Goal: Task Accomplishment & Management: Manage account settings

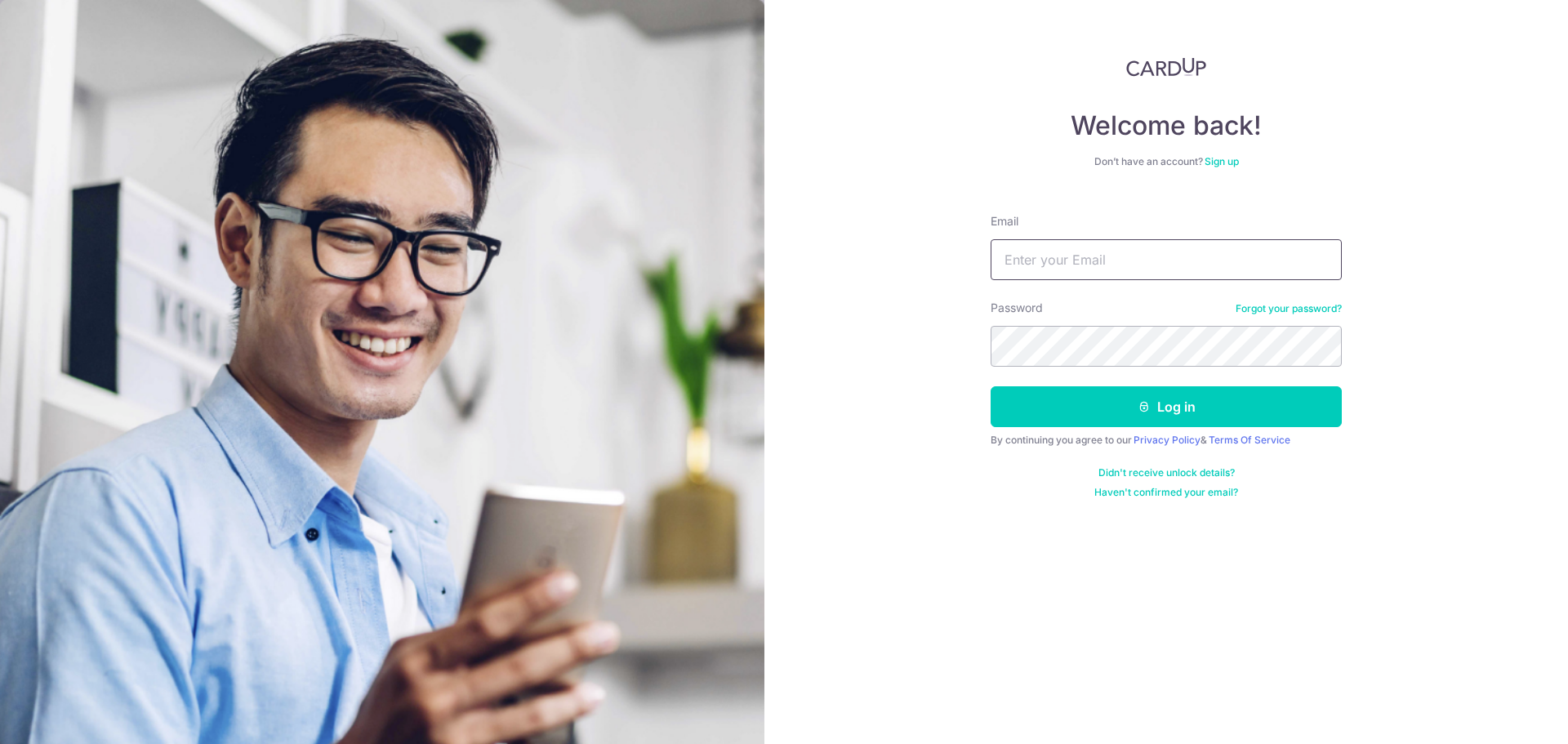
click at [1025, 250] on input "Email" at bounding box center [1166, 260] width 351 height 41
type input "[EMAIL_ADDRESS][DOMAIN_NAME]"
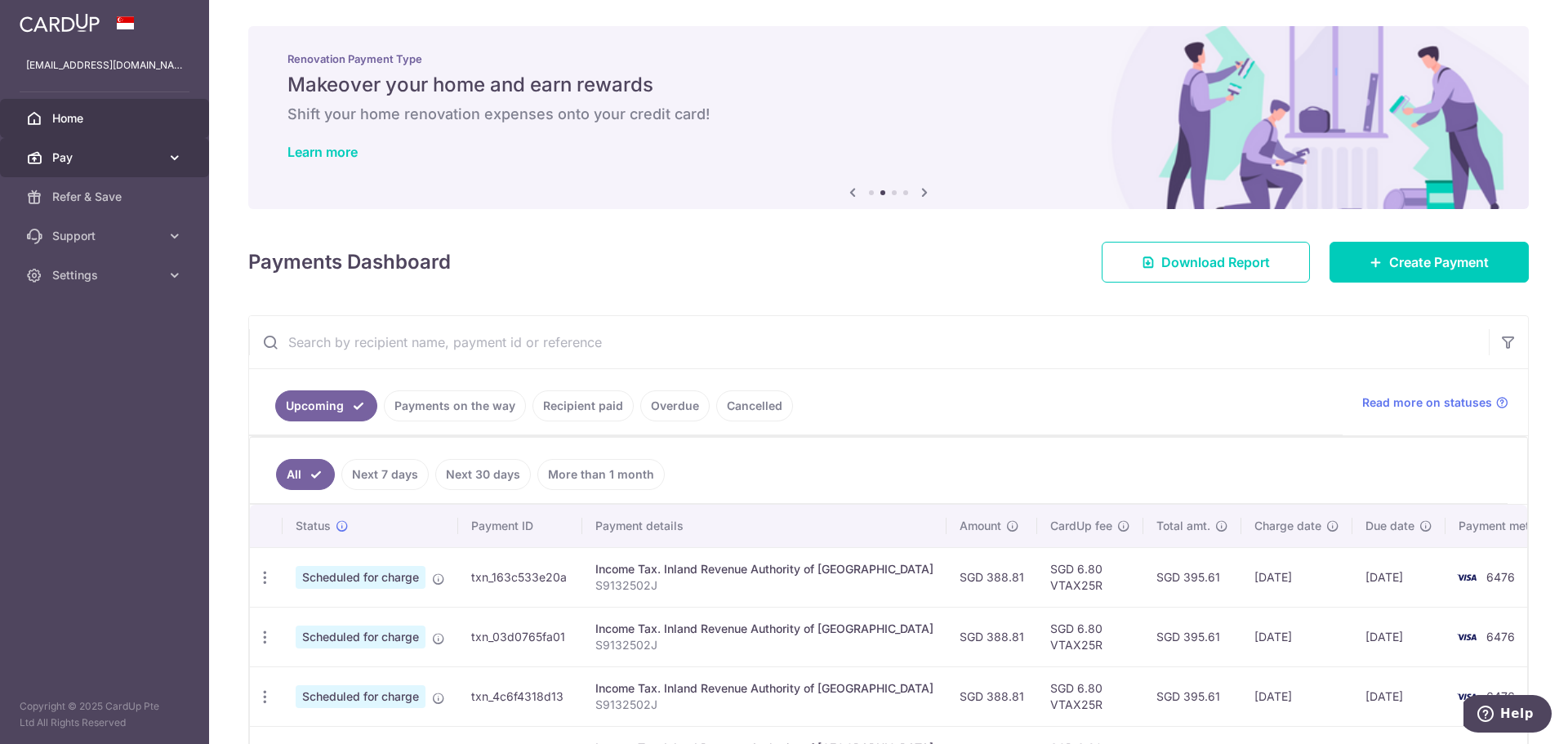
click at [104, 162] on span "Pay" at bounding box center [106, 157] width 107 height 16
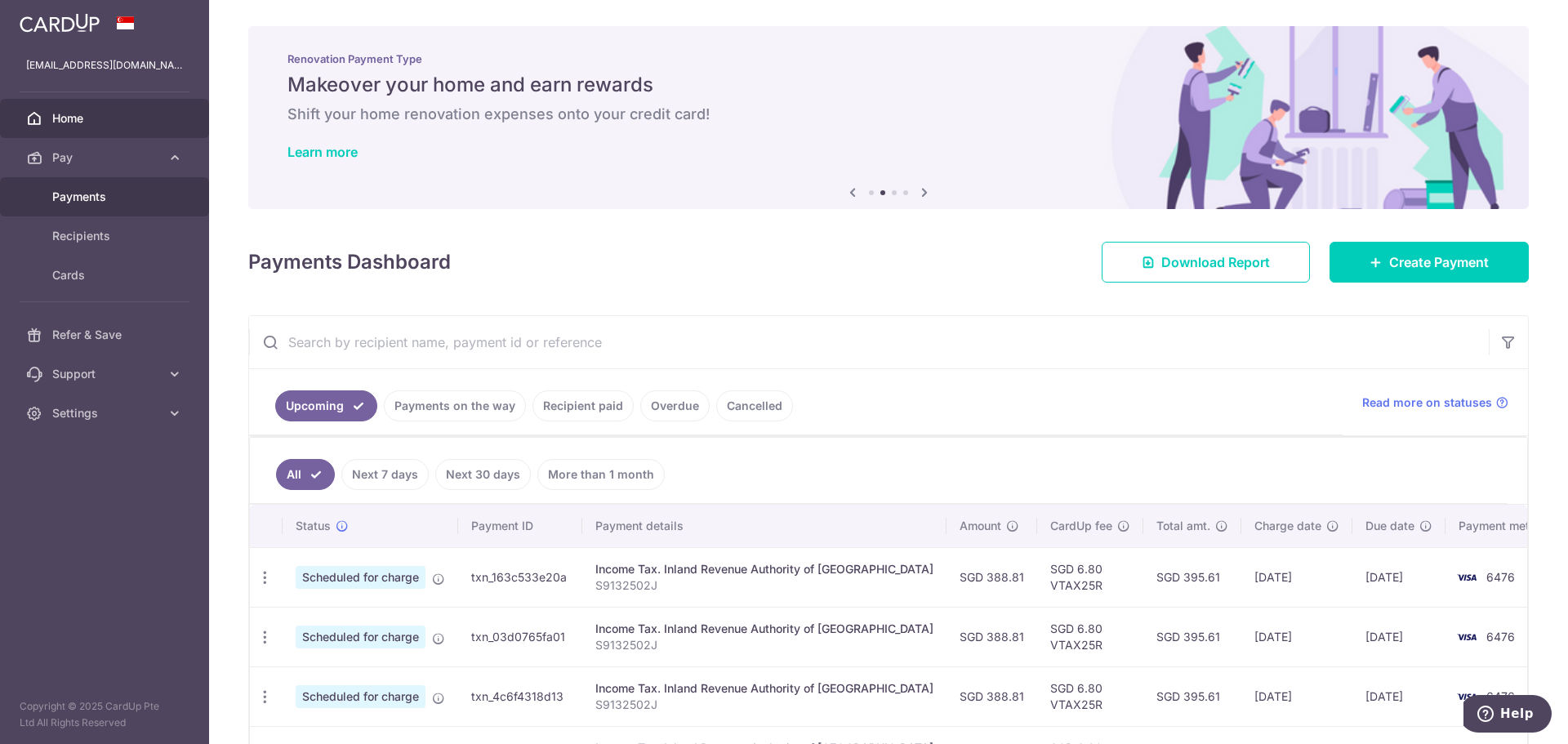
click at [101, 196] on span "Payments" at bounding box center [106, 196] width 107 height 16
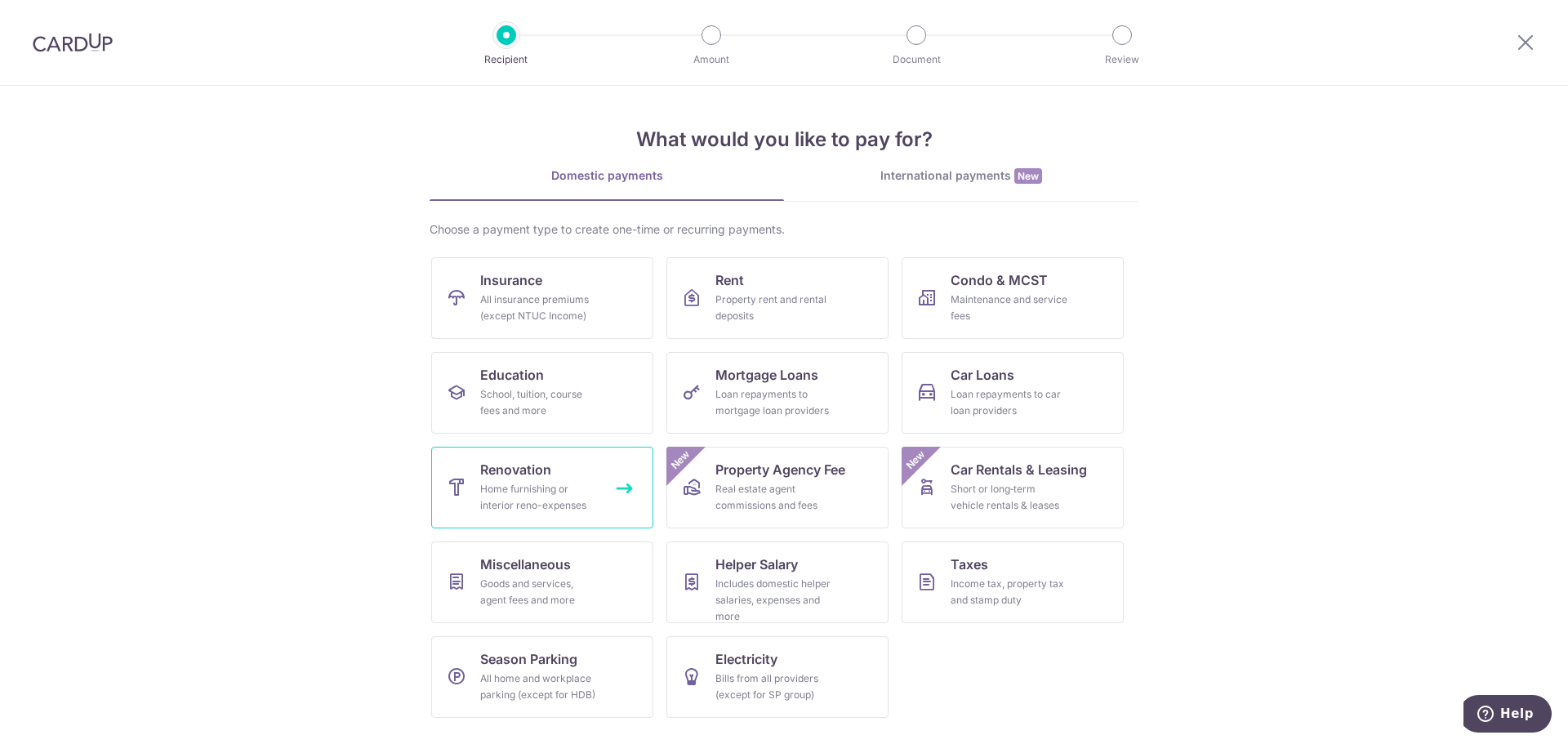
click at [583, 491] on div "Home furnishing or interior reno-expenses" at bounding box center [539, 497] width 117 height 33
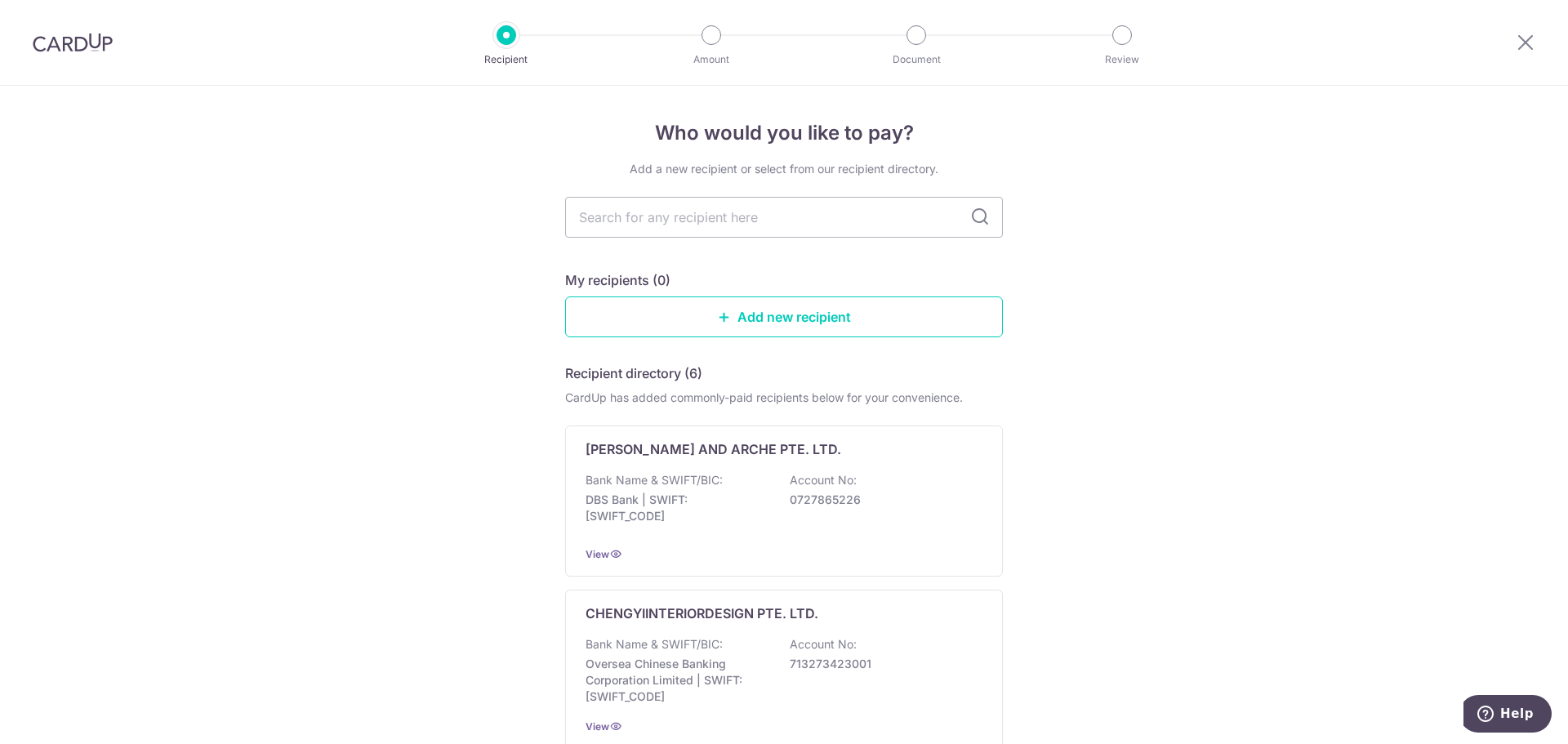
click at [787, 213] on input "text" at bounding box center [784, 218] width 438 height 41
type input "le inter"
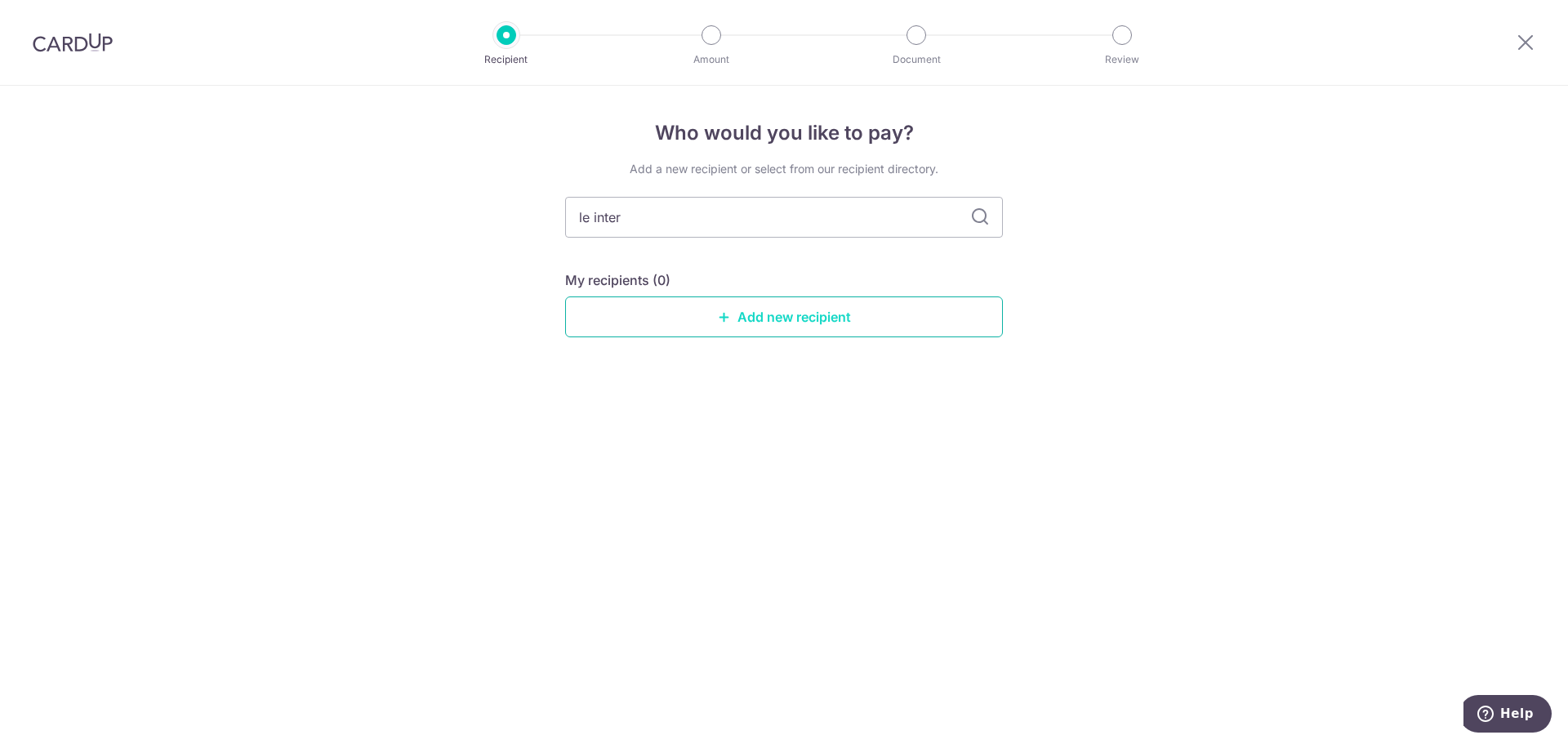
click at [696, 308] on link "Add new recipient" at bounding box center [784, 317] width 438 height 41
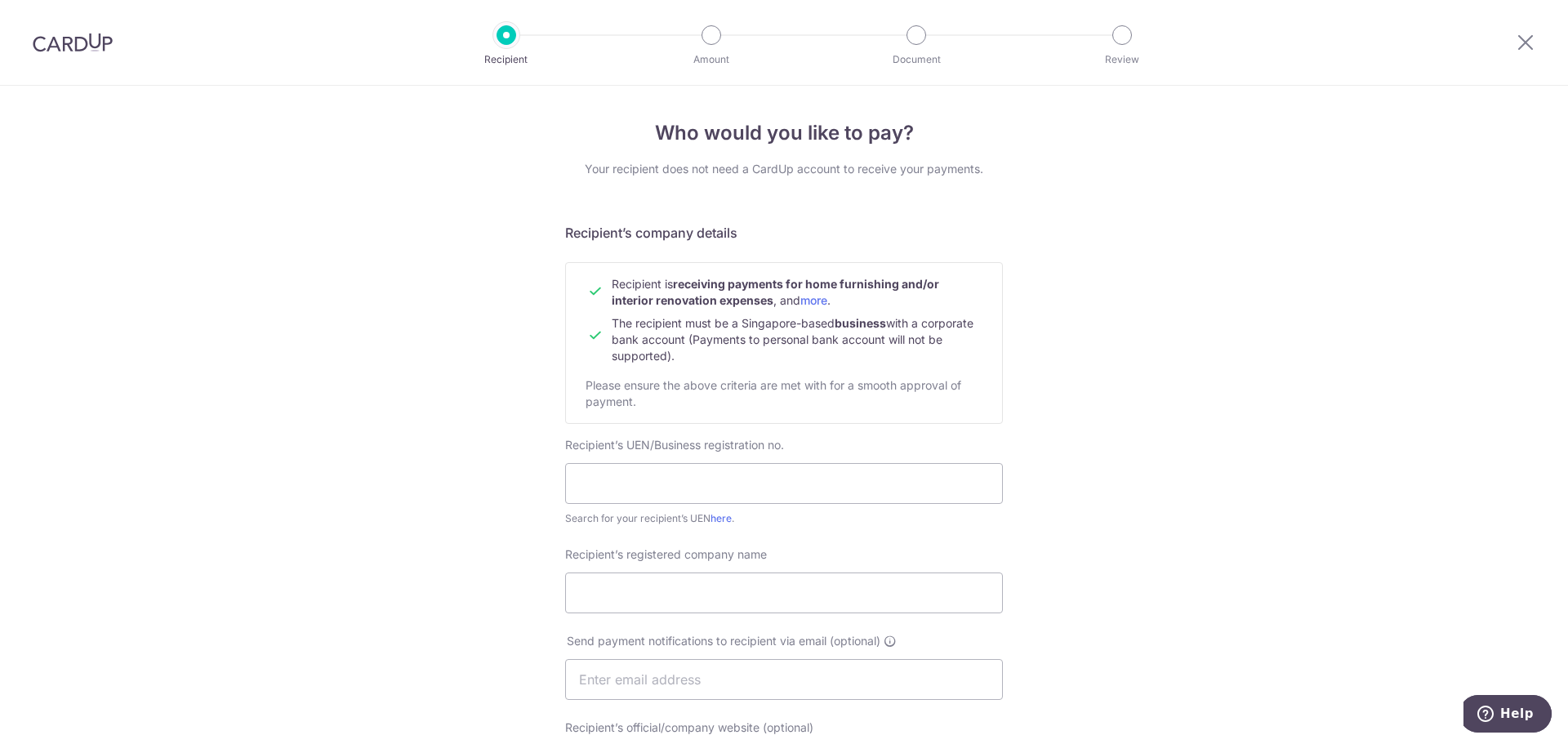
scroll to position [164, 0]
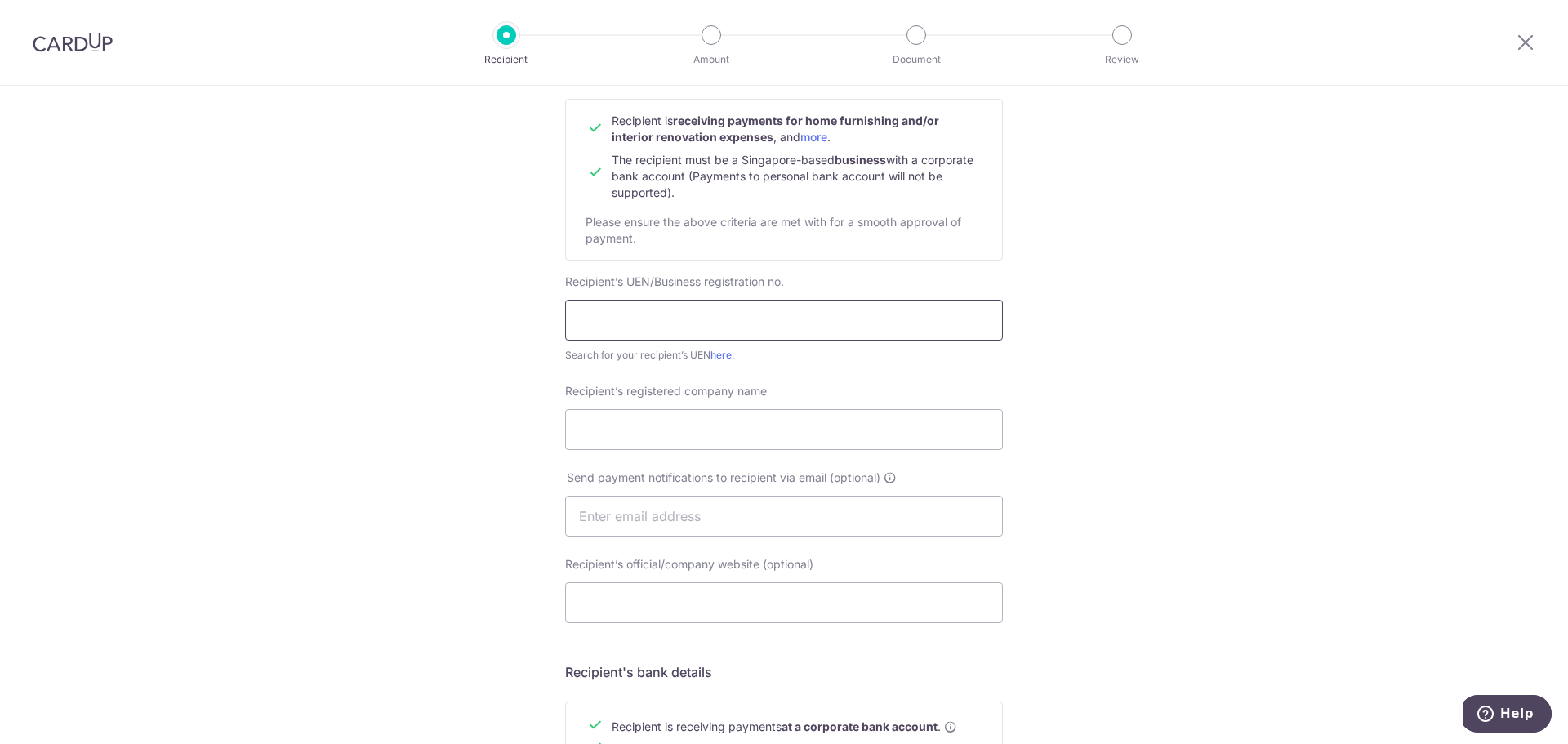
click at [733, 320] on input "text" at bounding box center [784, 320] width 438 height 41
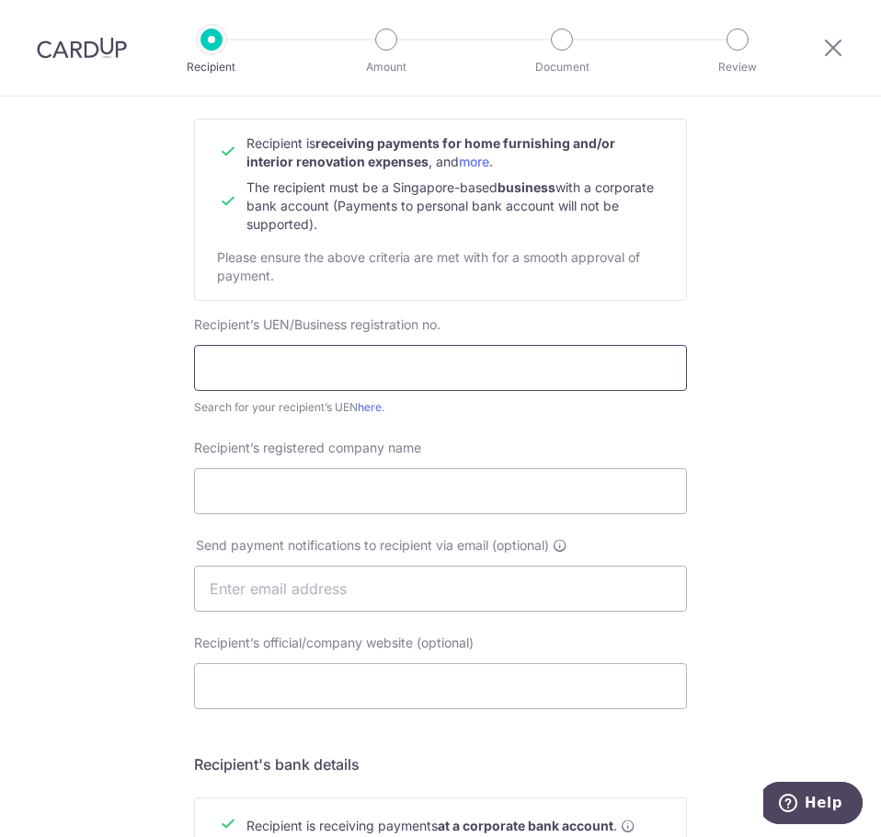
click at [324, 368] on input "text" at bounding box center [440, 368] width 493 height 46
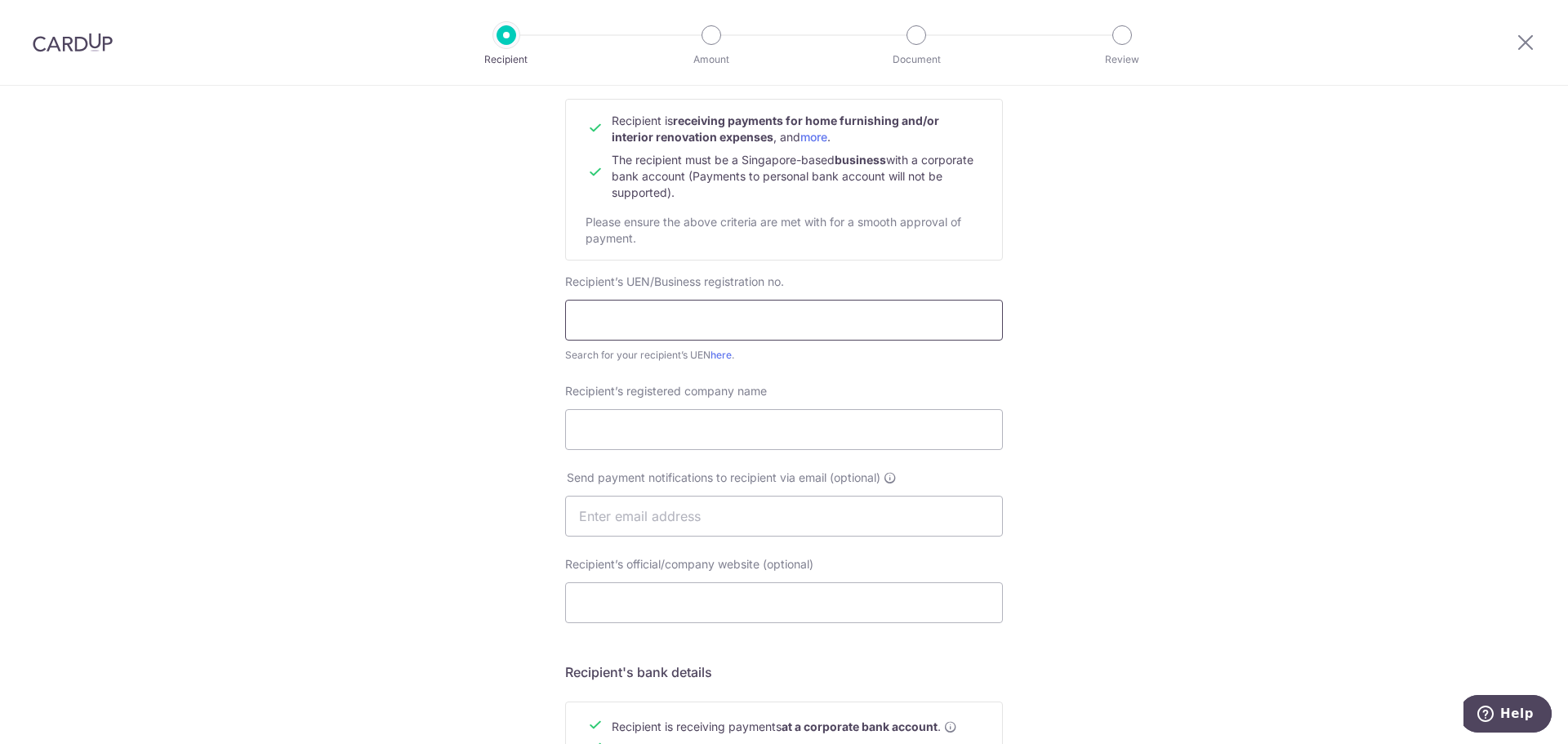
click at [666, 308] on input "text" at bounding box center [784, 320] width 438 height 41
paste input "201717211N"
type input "201717211N"
click at [657, 429] on input "Recipient’s registered company name" at bounding box center [784, 430] width 438 height 41
paste input "LE INTERIOR AFFAIRS PTE. LTD."
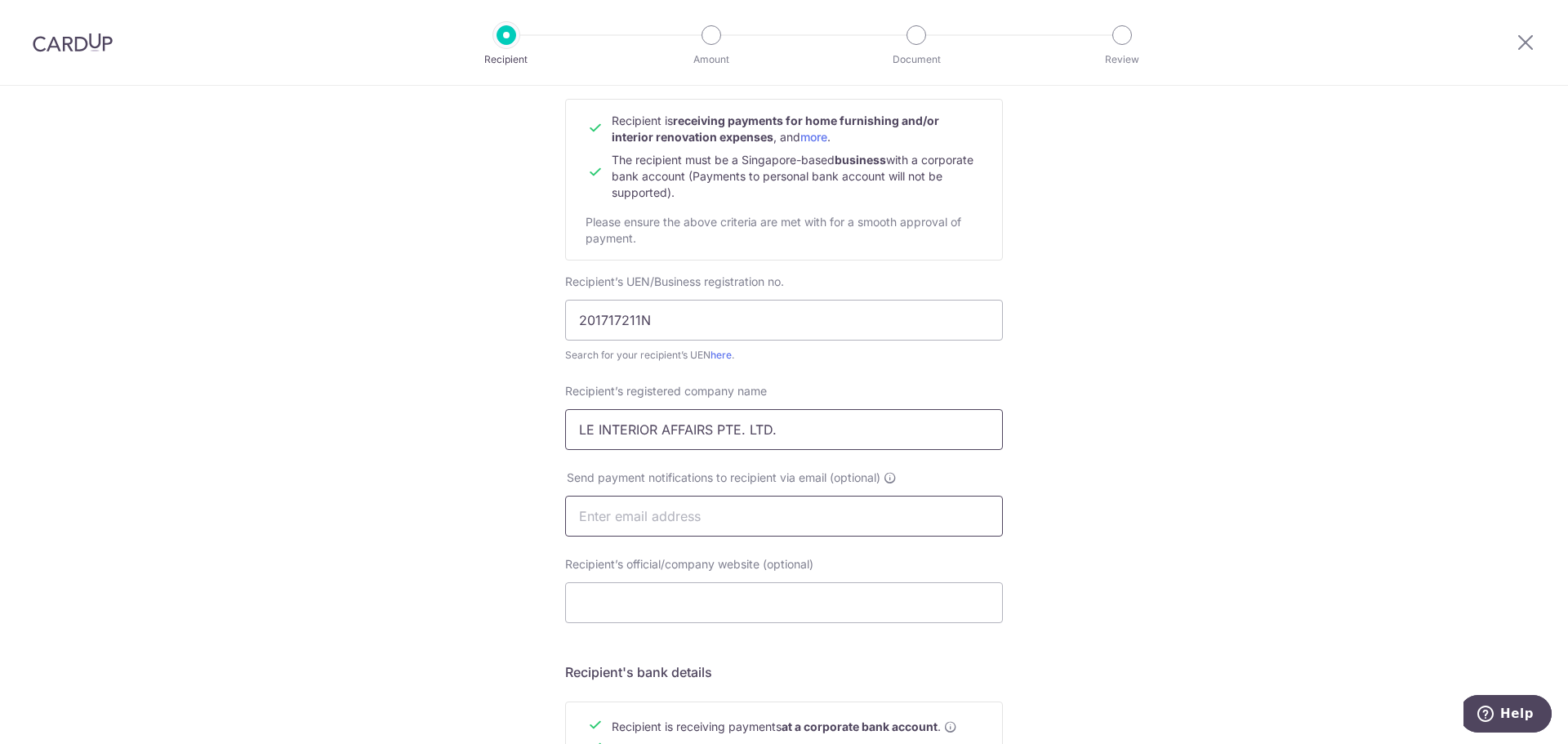
type input "LE INTERIOR AFFAIRS PTE. LTD."
click at [679, 525] on input "text" at bounding box center [784, 516] width 438 height 41
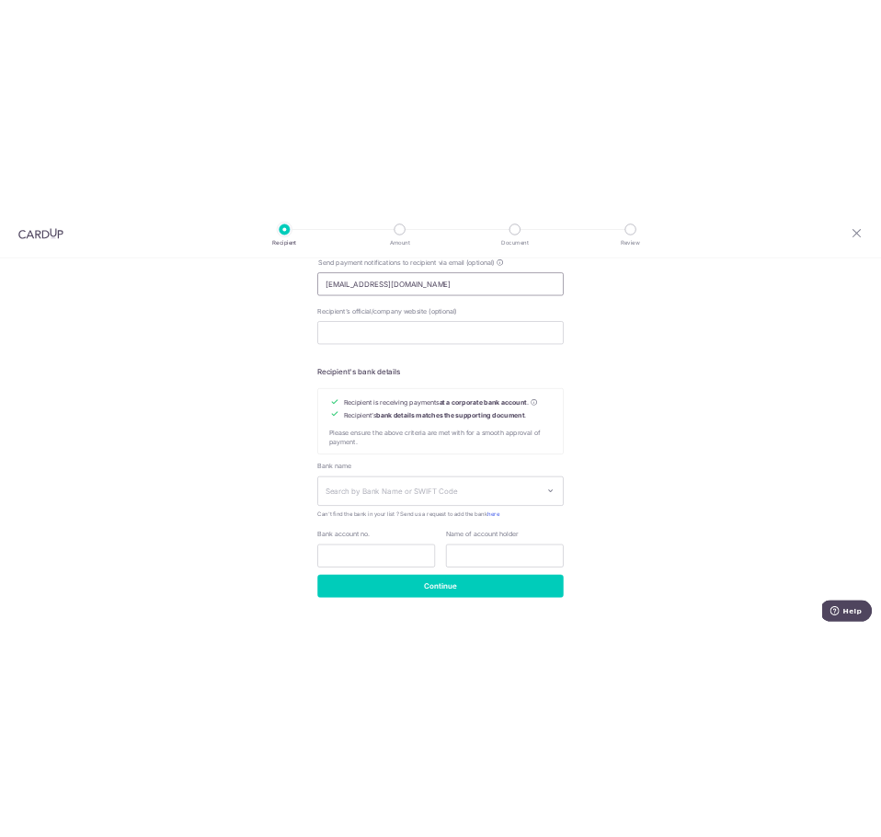
scroll to position [642, 0]
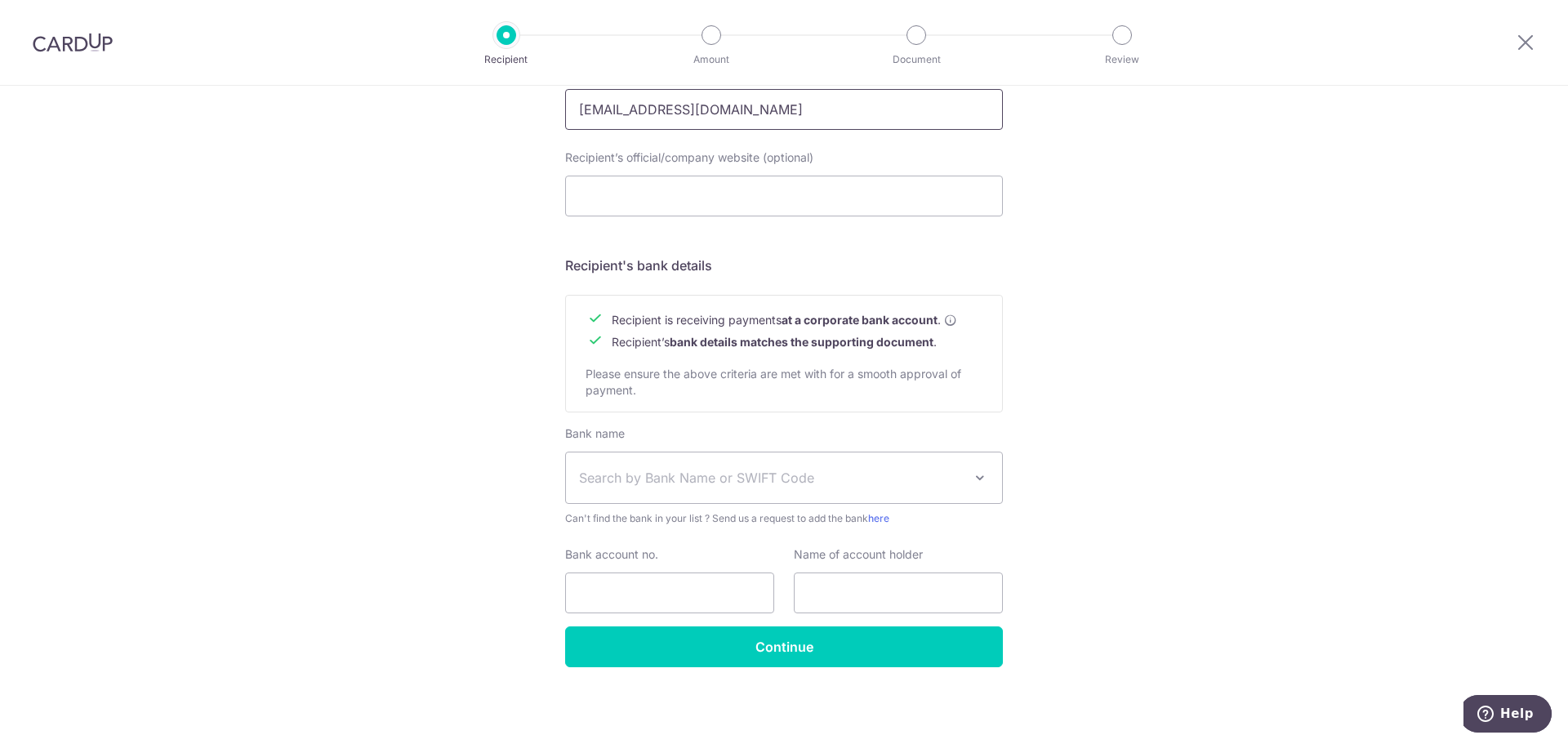
type input "[EMAIL_ADDRESS][DOMAIN_NAME]"
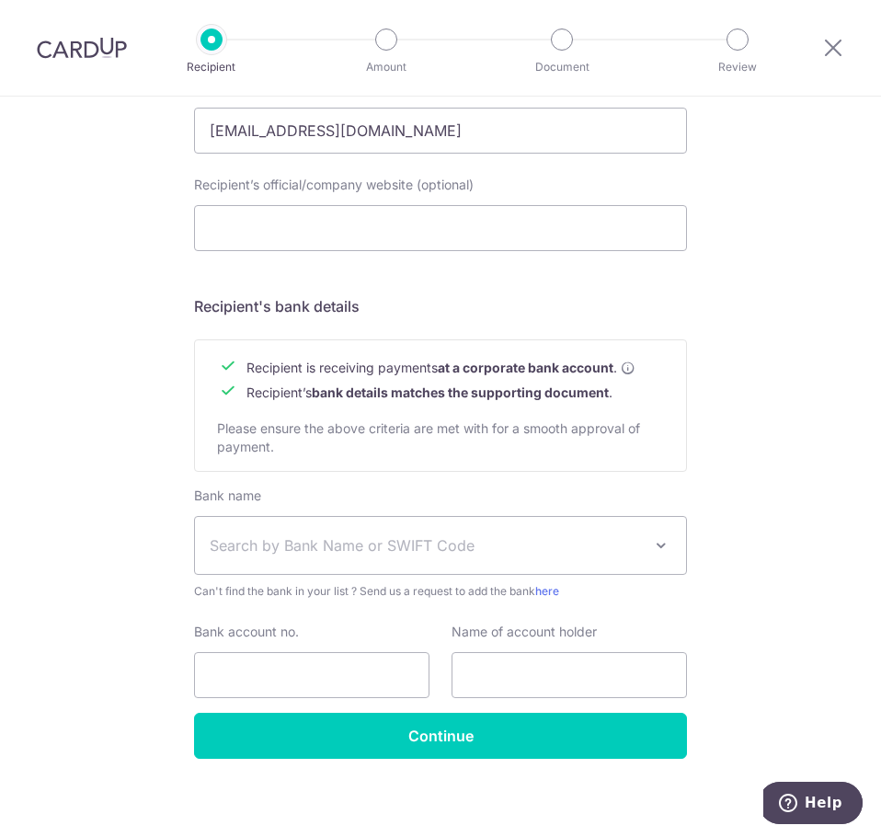
click at [341, 545] on span "Search by Bank Name or SWIFT Code" at bounding box center [426, 545] width 432 height 22
click at [377, 543] on span "Search by Bank Name or SWIFT Code" at bounding box center [426, 545] width 432 height 22
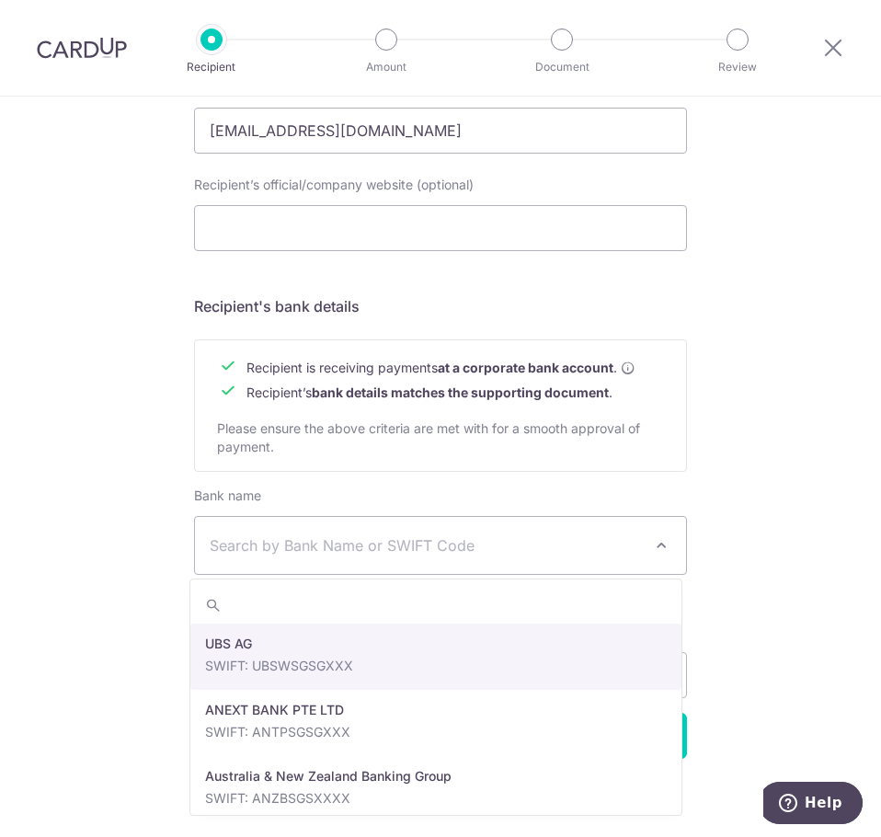
click at [377, 543] on span "Search by Bank Name or SWIFT Code" at bounding box center [426, 545] width 432 height 22
type input "dbs"
select select "6"
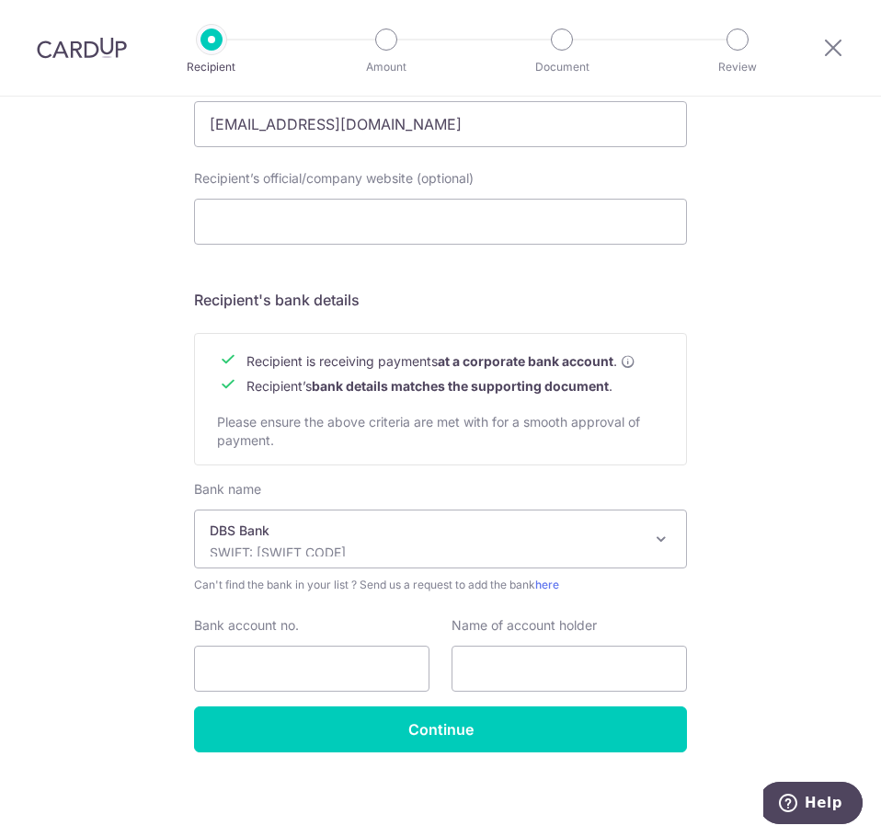
scroll to position [650, 0]
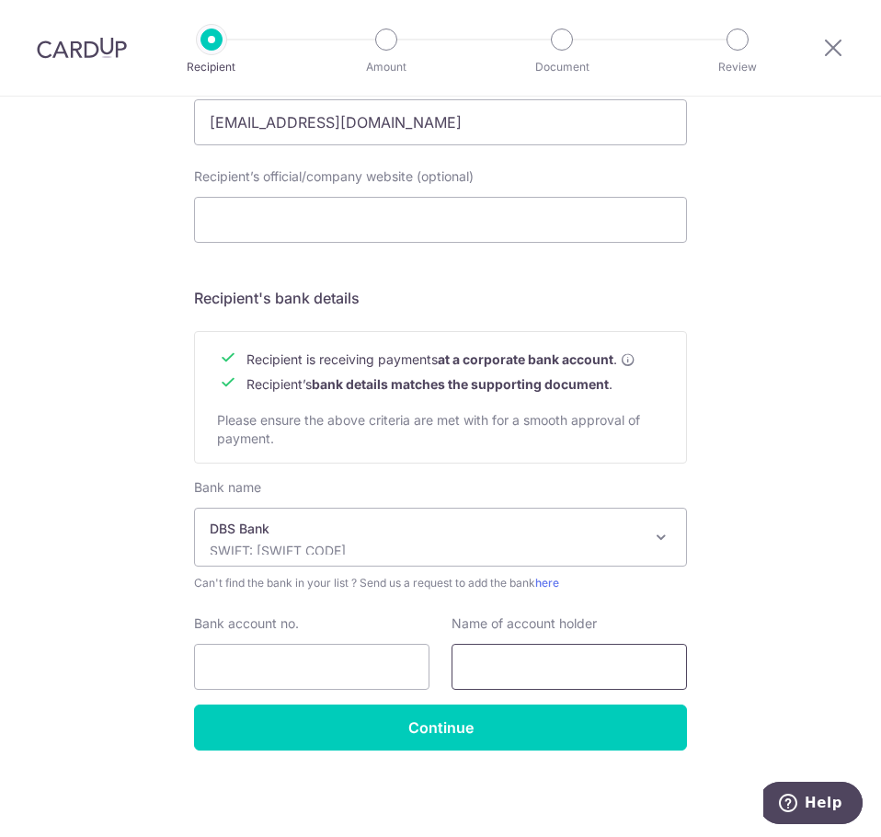
click at [552, 675] on input "text" at bounding box center [568, 666] width 235 height 46
paste input "LE INTERIOR AFFAIRS PTE. LTD."
drag, startPoint x: 518, startPoint y: 673, endPoint x: 158, endPoint y: 649, distance: 360.2
click at [158, 649] on div "Who would you like to pay? Your recipient does not need a CardUp account to rec…" at bounding box center [440, 142] width 881 height 1390
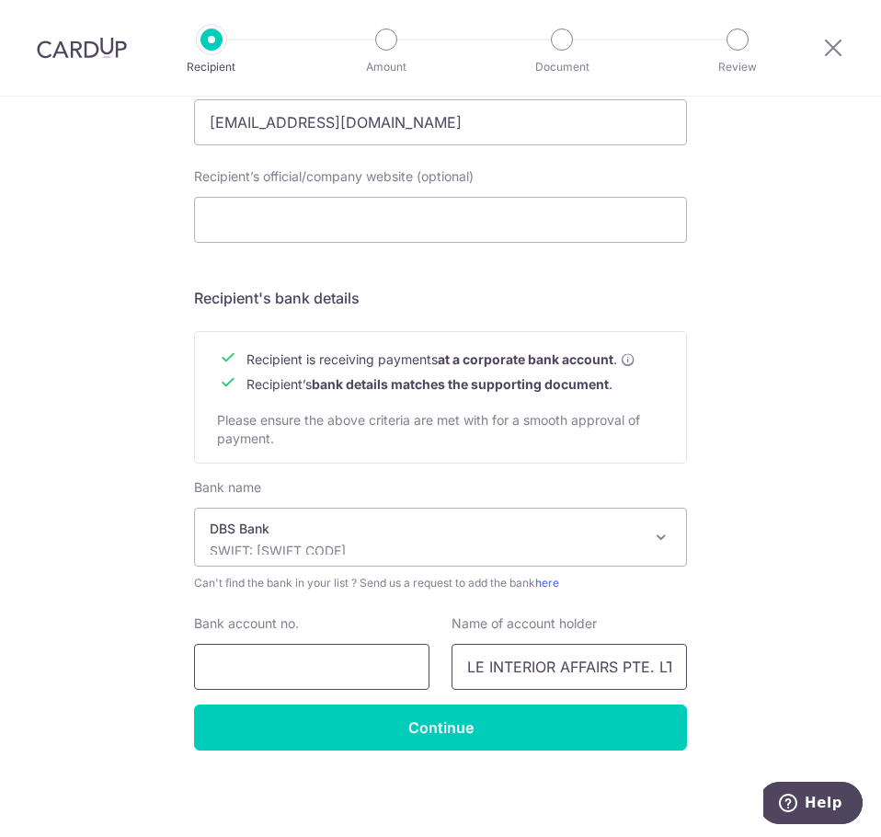
type input "LE INTERIOR AFFAIRS PTE. LTD."
click at [340, 671] on input "Bank account no." at bounding box center [311, 666] width 235 height 46
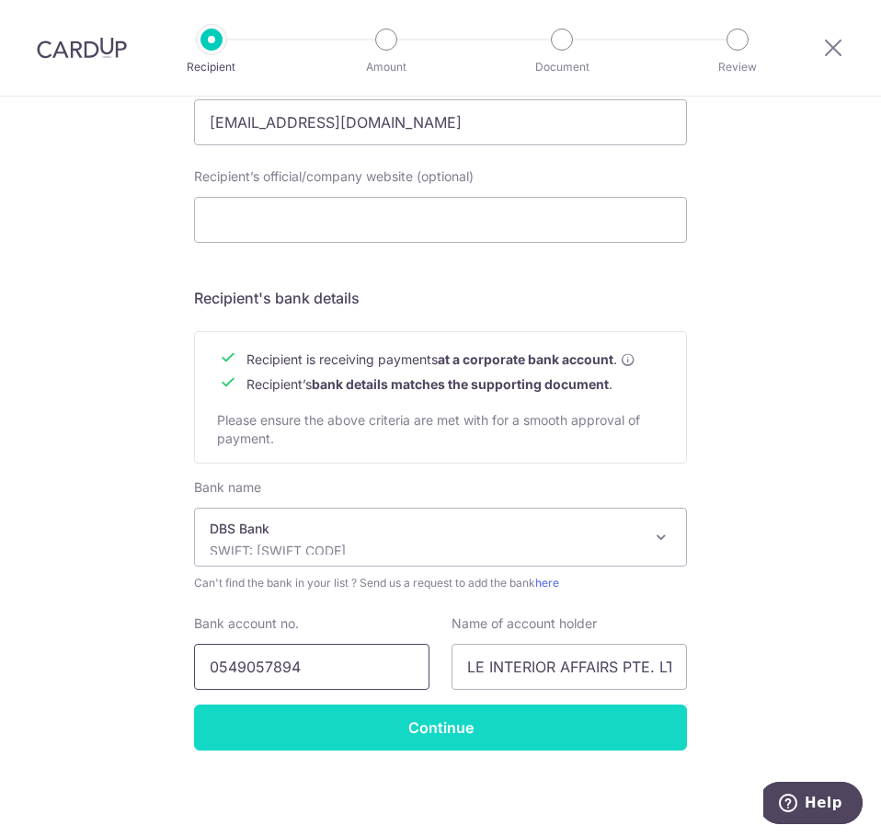
type input "0549057894"
click at [460, 749] on input "Continue" at bounding box center [440, 727] width 493 height 46
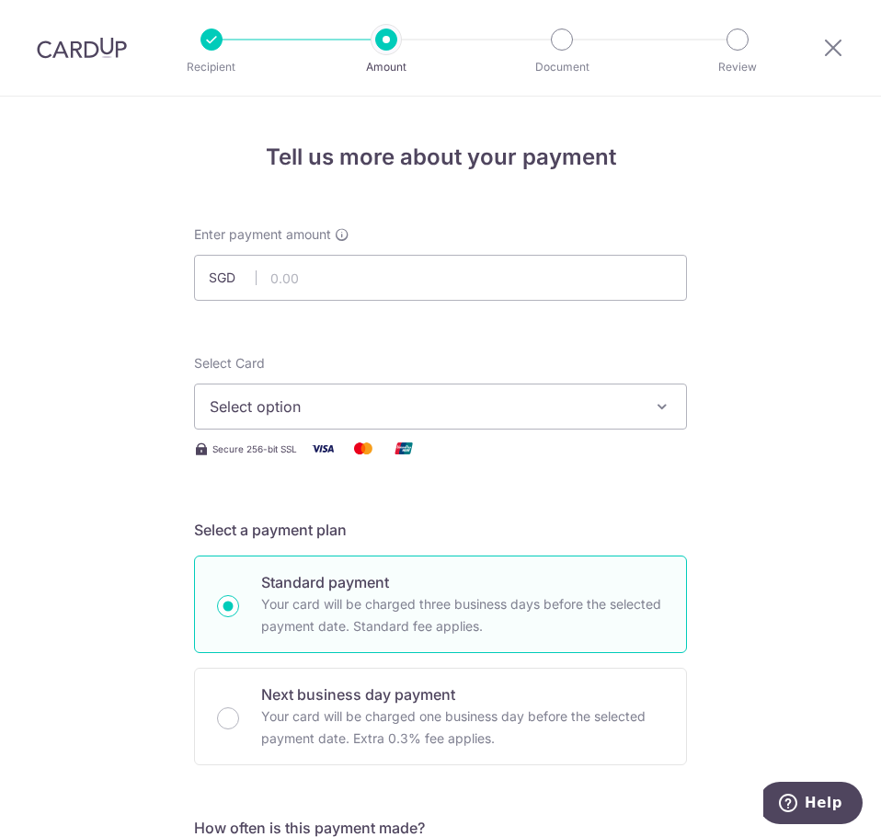
click at [99, 51] on img at bounding box center [82, 48] width 90 height 22
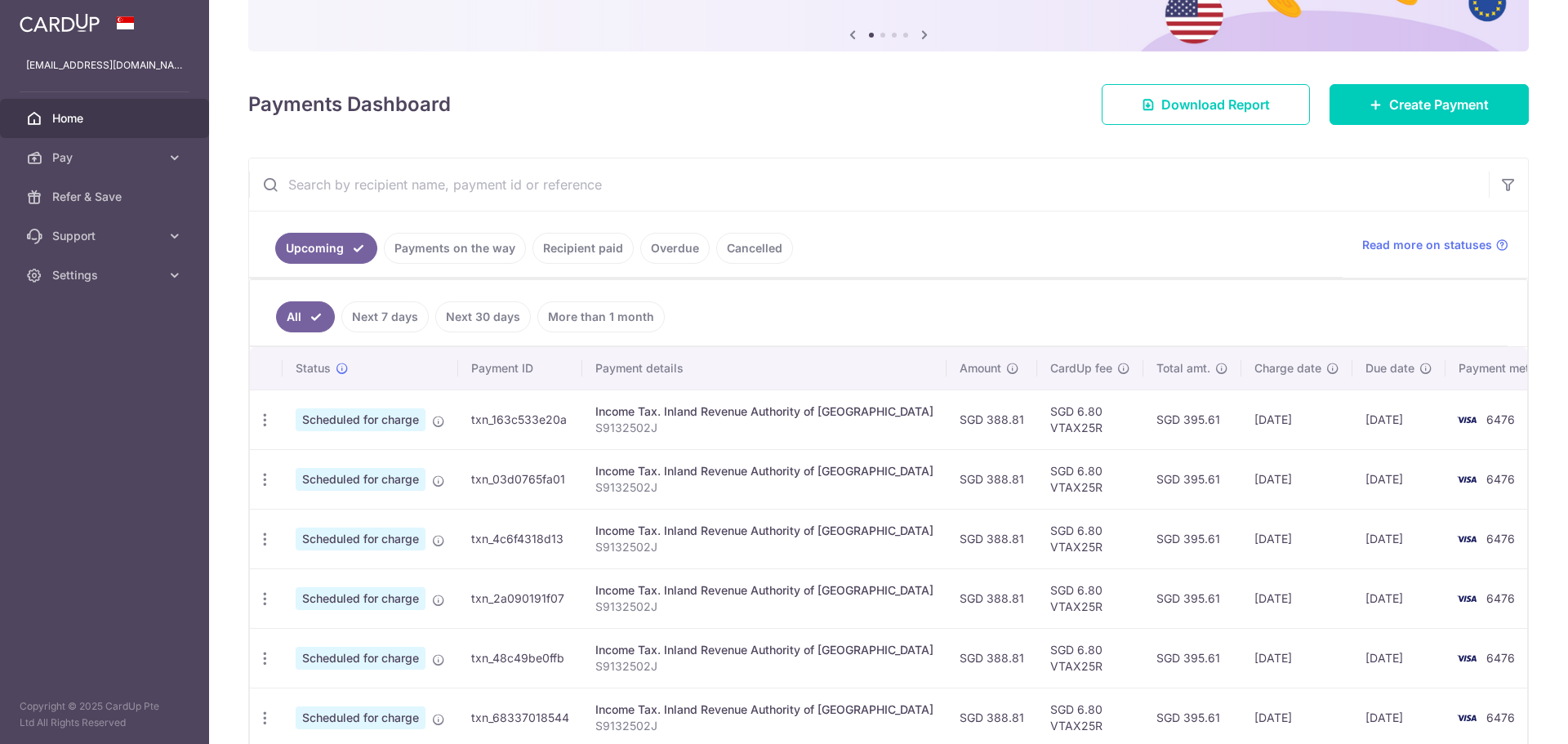
scroll to position [137, 0]
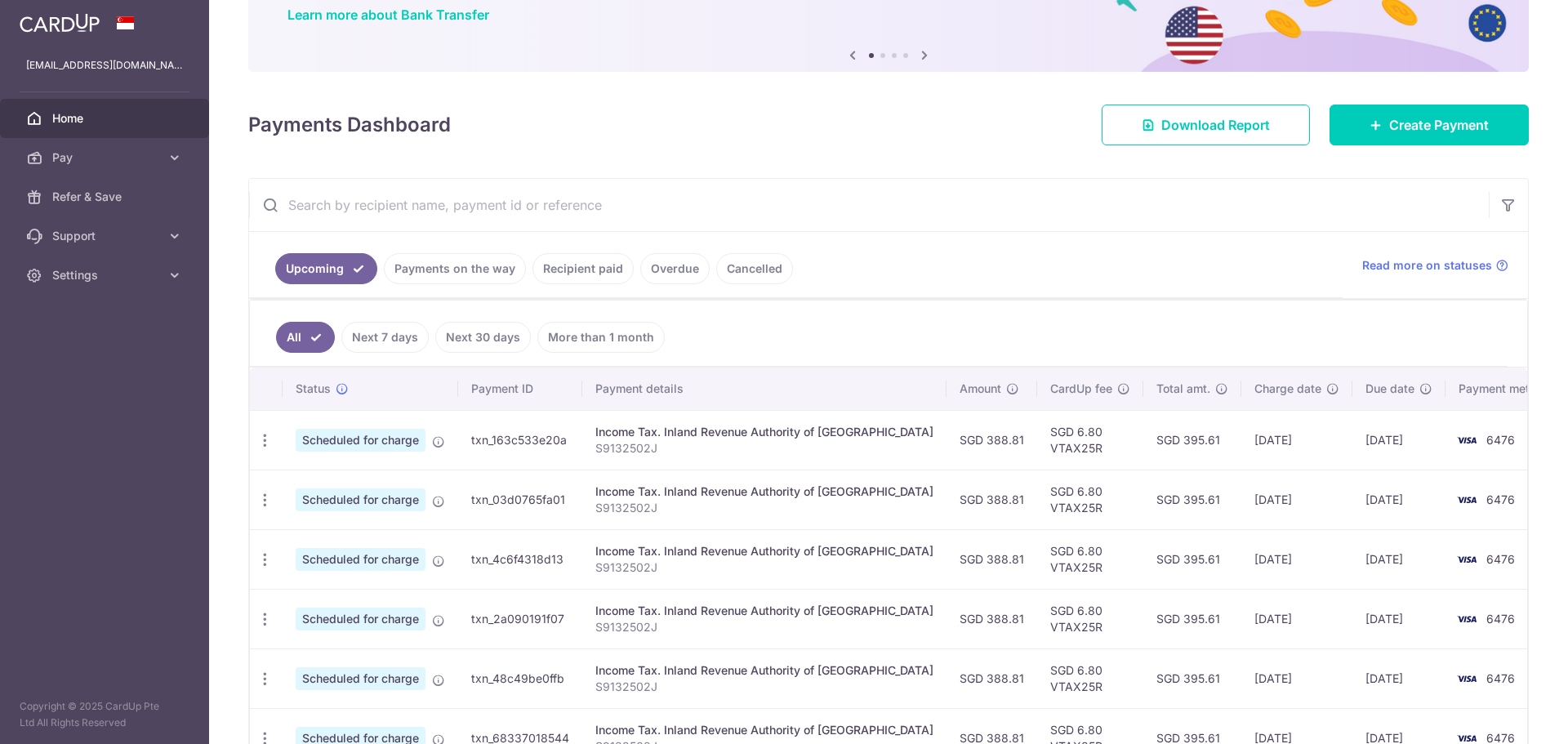
click at [560, 268] on link "Recipient paid" at bounding box center [583, 268] width 101 height 31
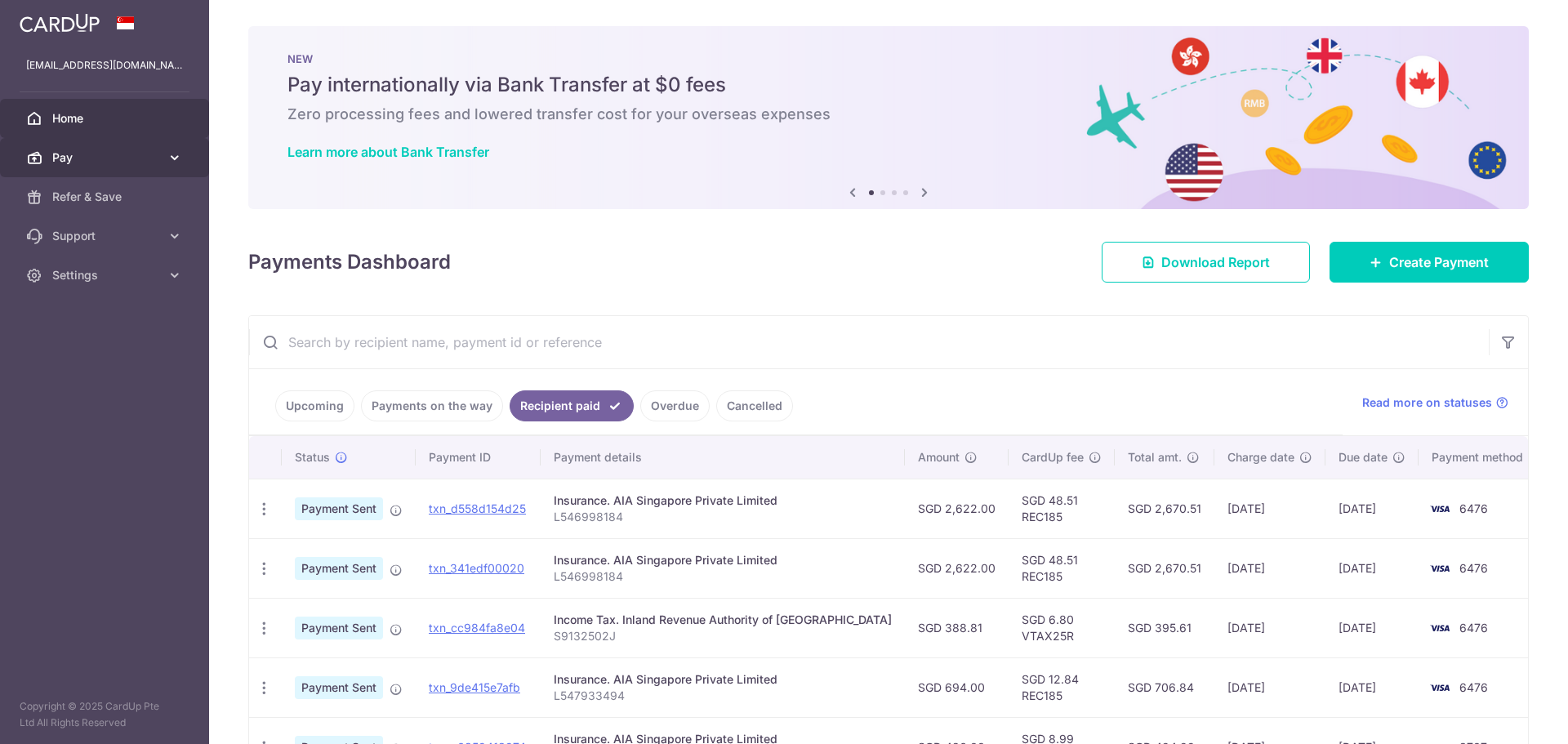
click at [76, 155] on span "Pay" at bounding box center [106, 157] width 107 height 16
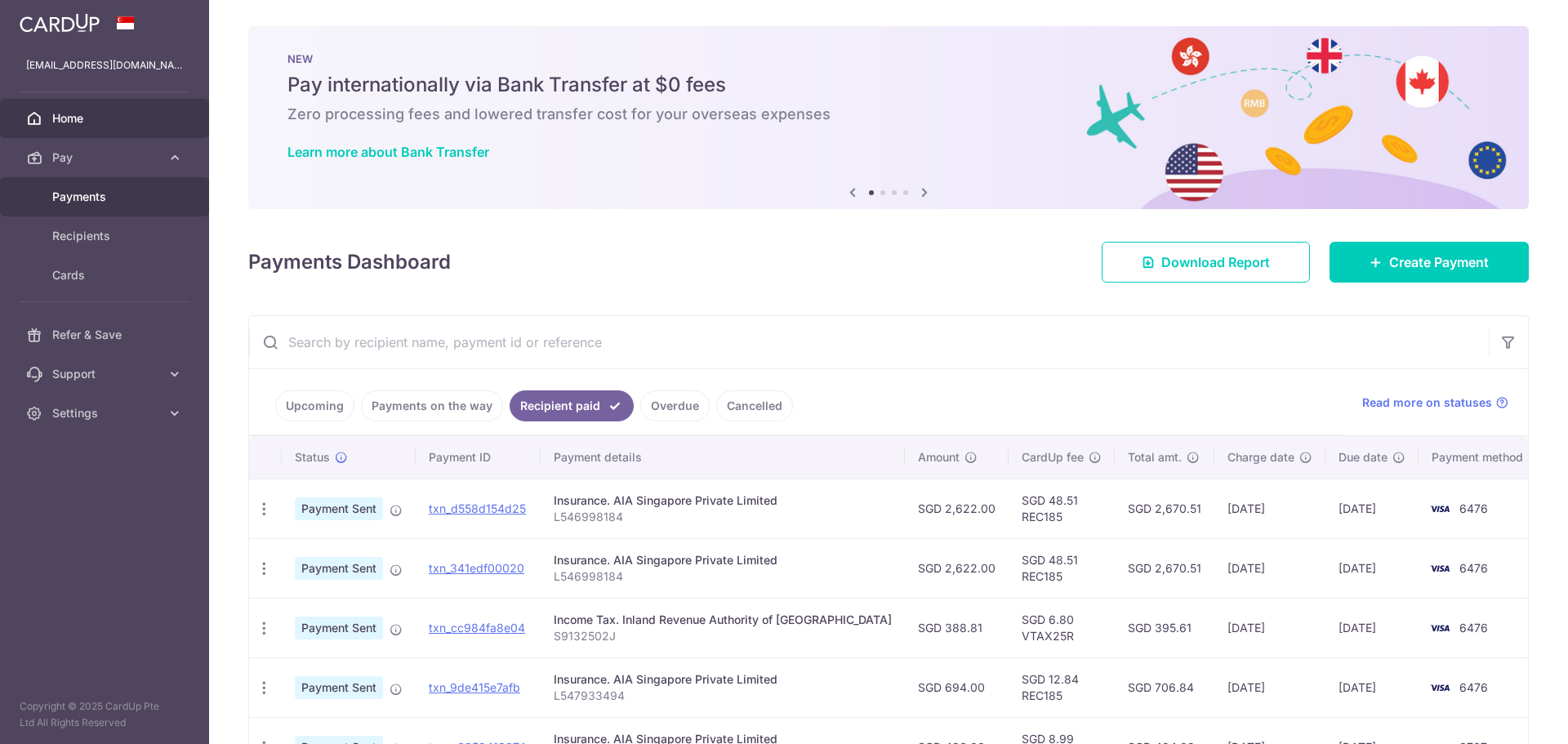
click at [97, 196] on span "Payments" at bounding box center [106, 196] width 107 height 16
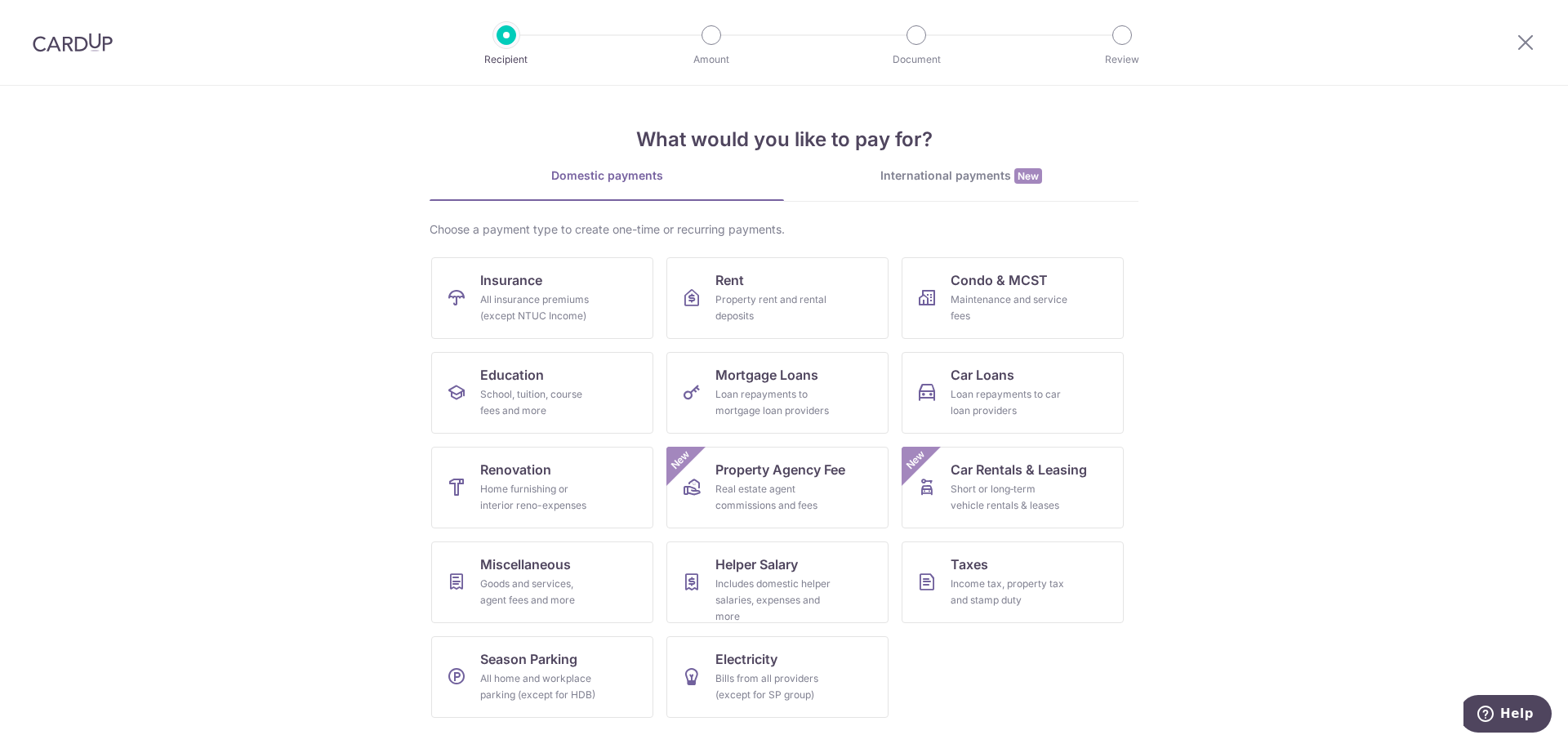
click at [59, 39] on img at bounding box center [73, 43] width 80 height 20
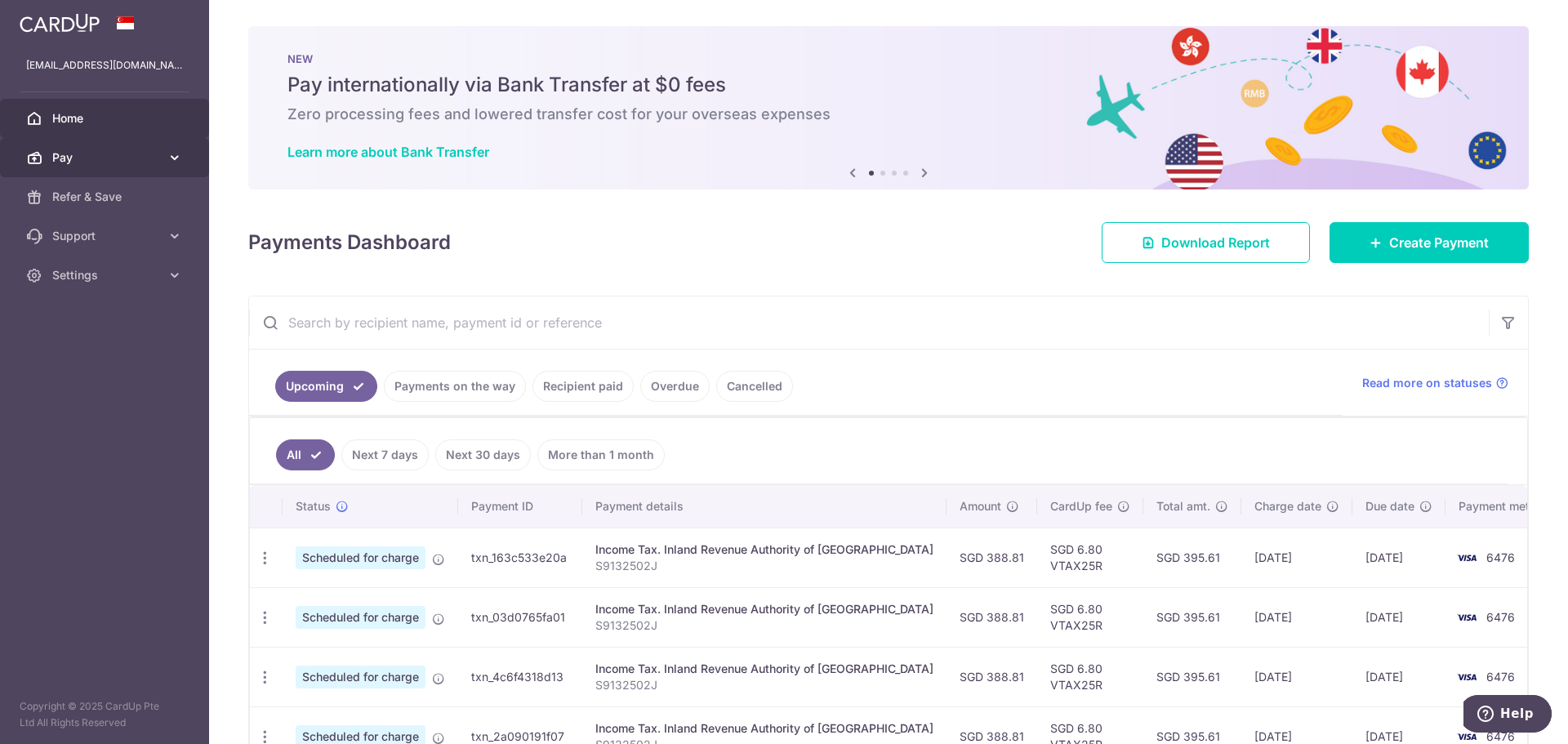
click at [65, 163] on span "Pay" at bounding box center [106, 157] width 107 height 16
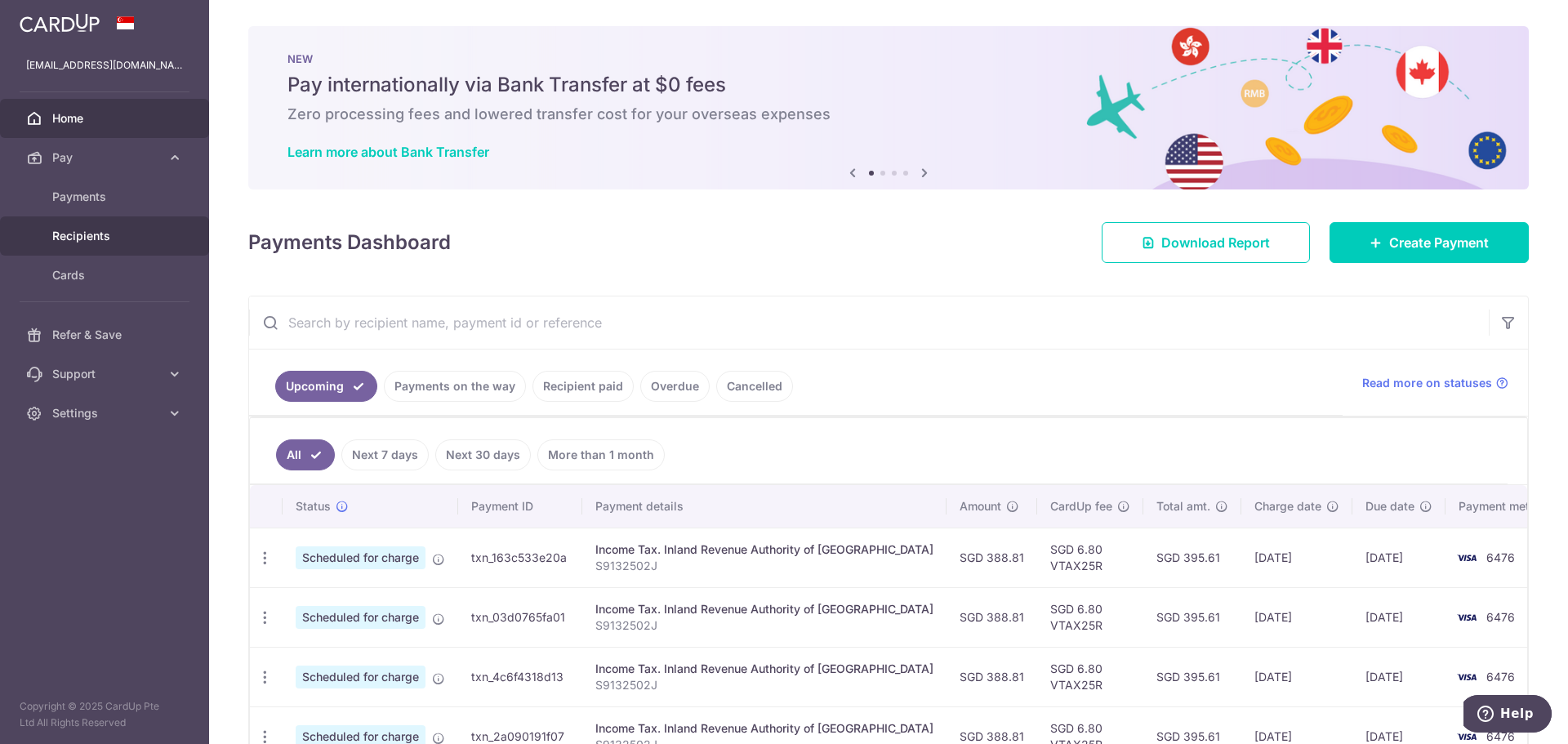
click at [95, 231] on span "Recipients" at bounding box center [106, 236] width 107 height 16
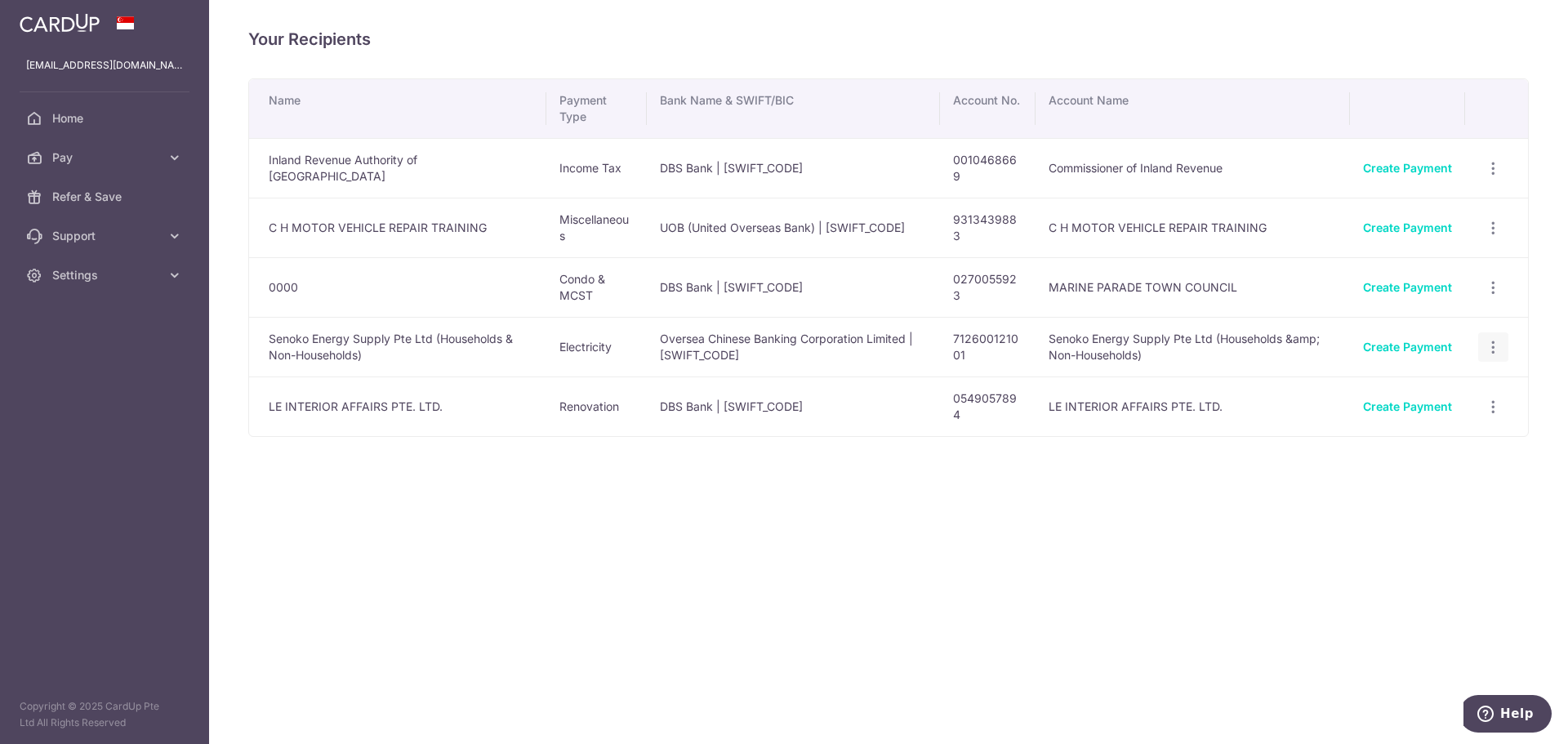
click at [1501, 351] on div "View/Edit Linked Payments" at bounding box center [1493, 348] width 30 height 30
click at [1498, 343] on icon "button" at bounding box center [1492, 347] width 17 height 17
click at [1429, 388] on span "View/Edit" at bounding box center [1438, 392] width 111 height 20
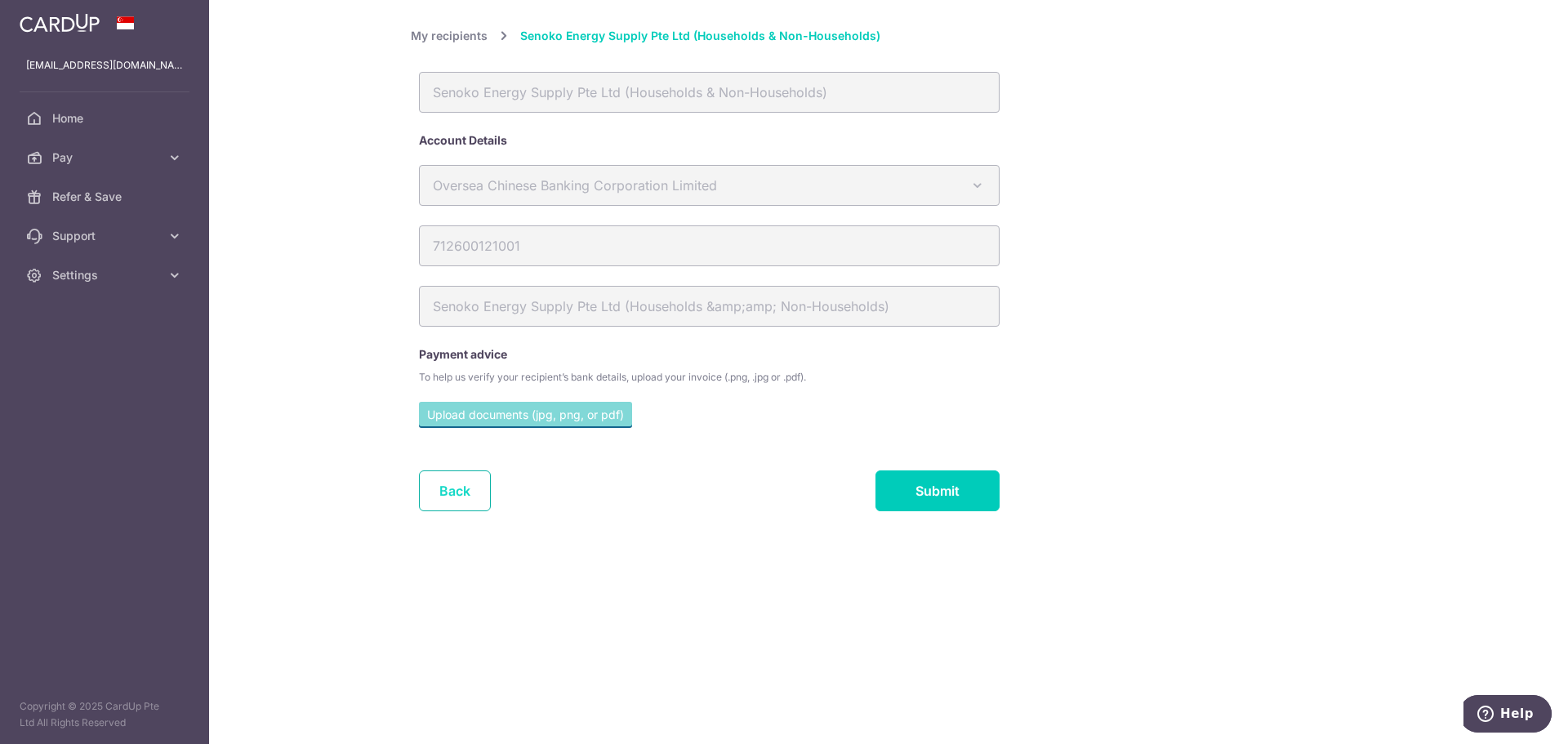
click at [444, 498] on link "Back" at bounding box center [455, 491] width 72 height 41
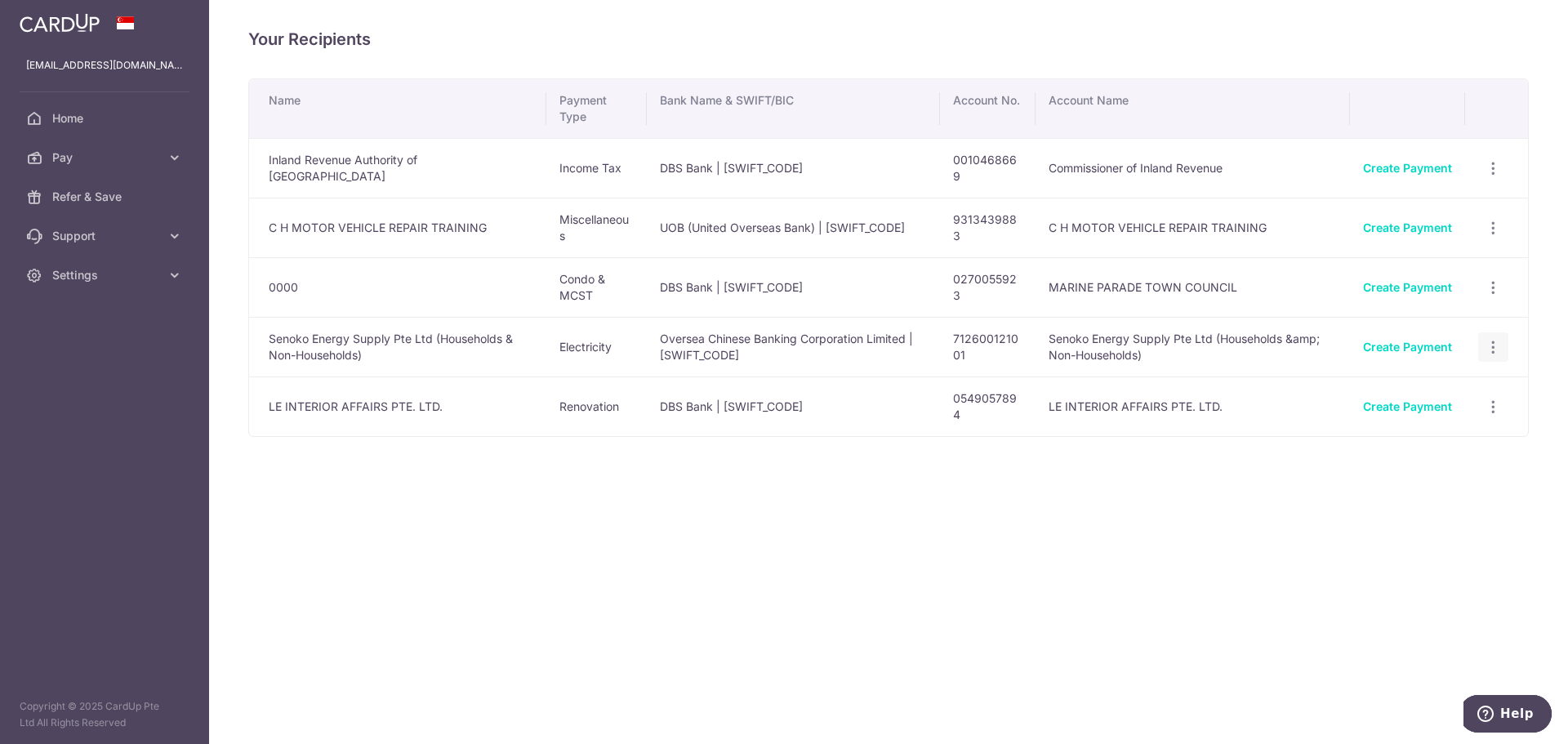
click at [1495, 355] on icon "button" at bounding box center [1492, 347] width 17 height 17
click at [1493, 285] on icon "button" at bounding box center [1492, 287] width 17 height 17
click at [1442, 339] on span "View/Edit" at bounding box center [1438, 332] width 111 height 20
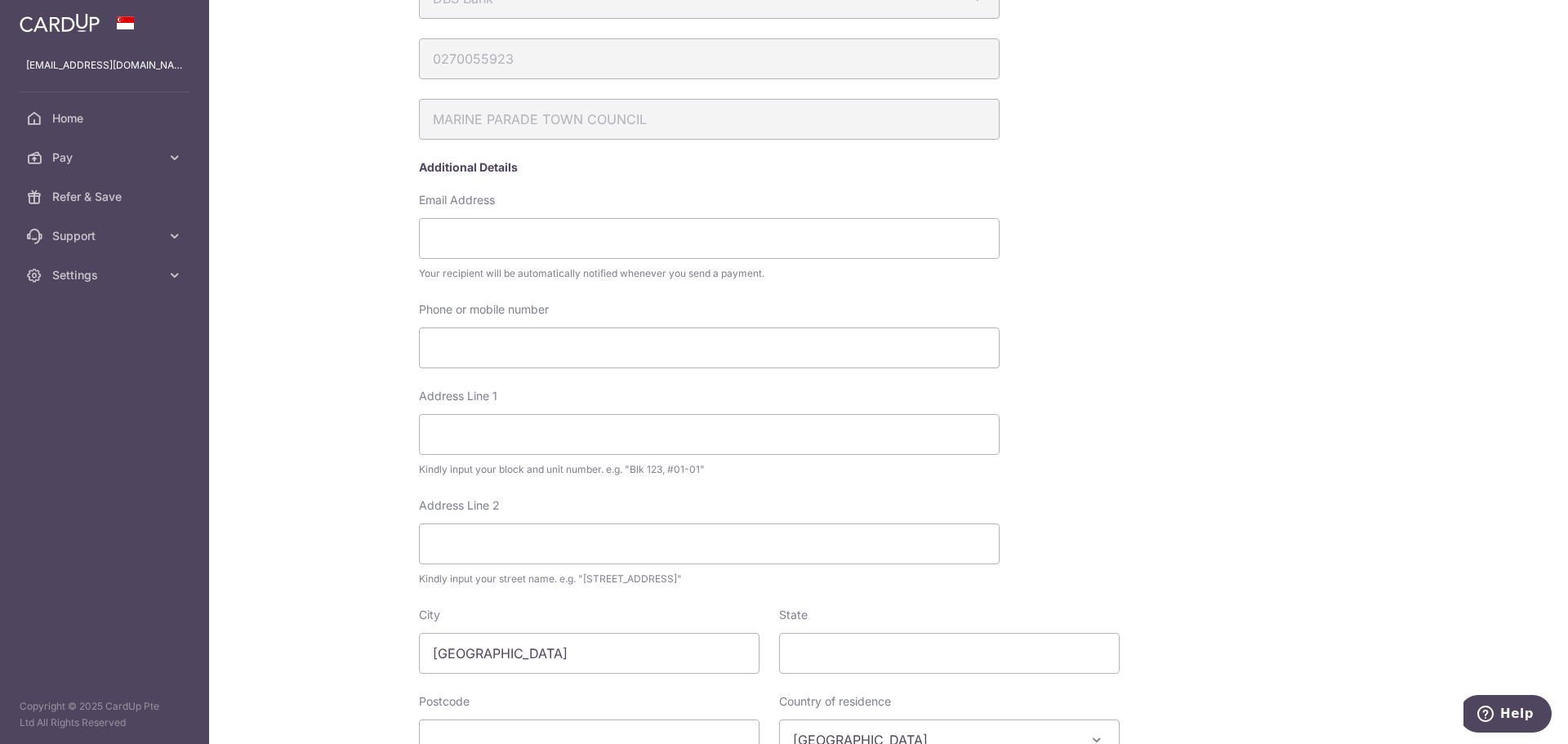
scroll to position [484, 0]
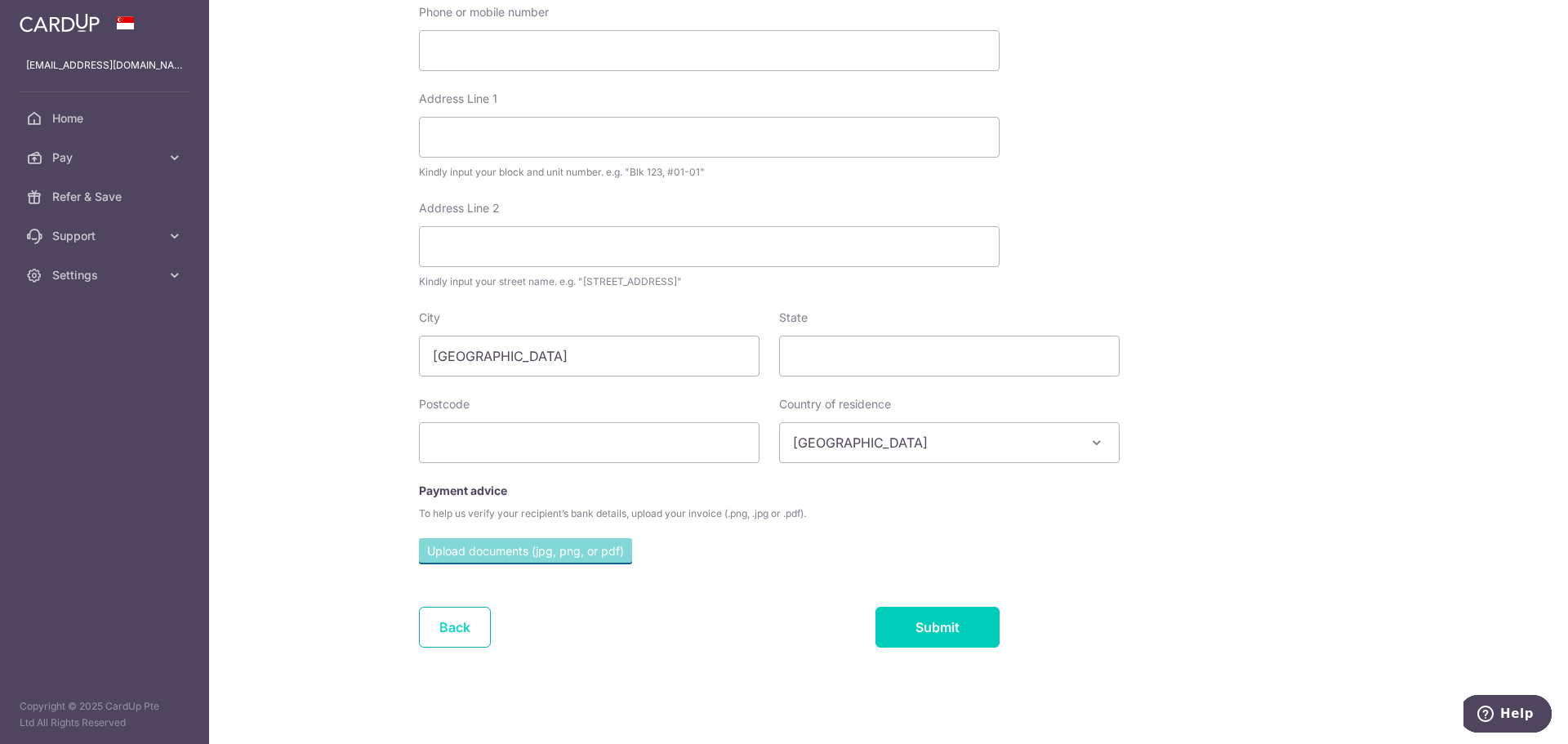
click at [453, 626] on link "Back" at bounding box center [455, 628] width 72 height 41
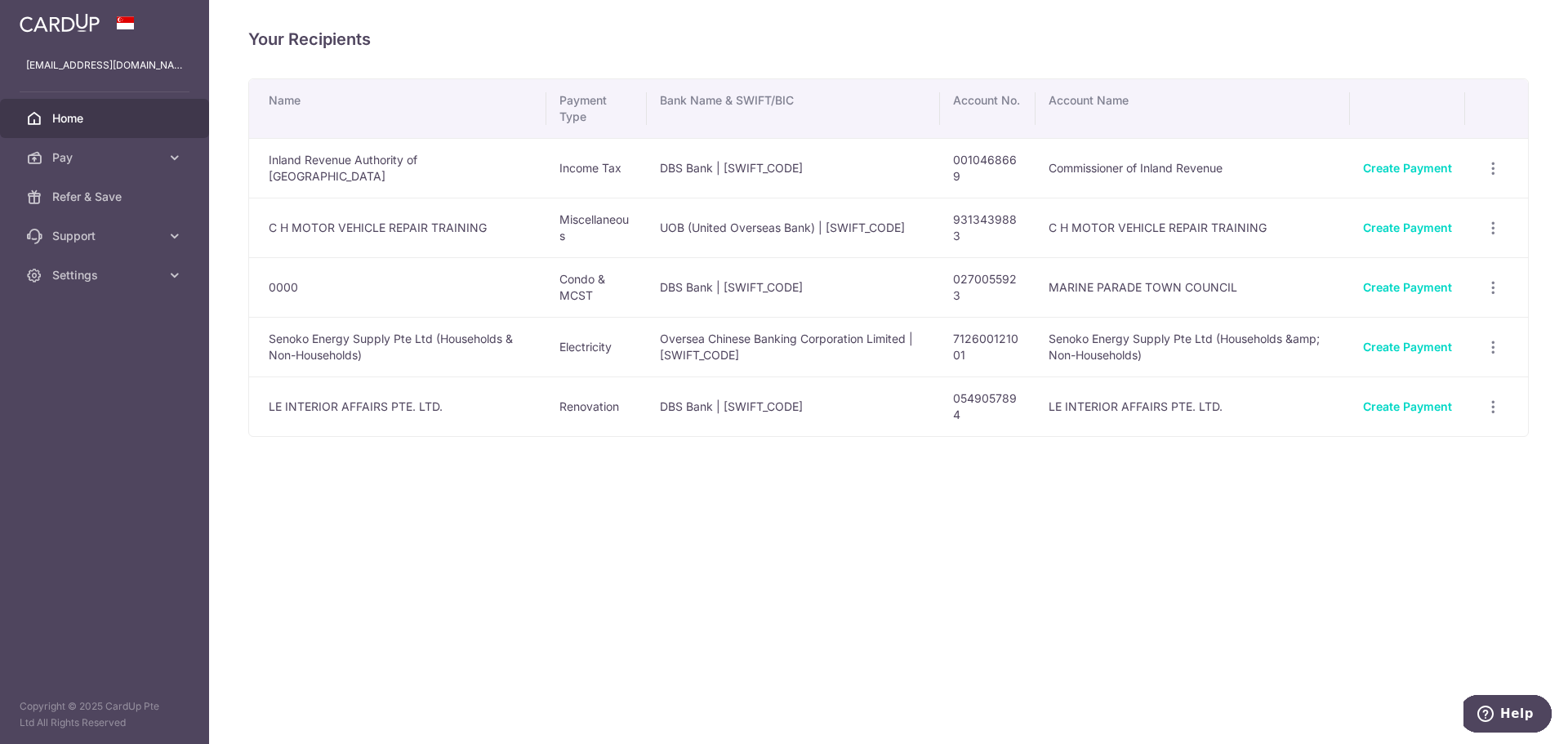
click at [89, 120] on span "Home" at bounding box center [106, 118] width 107 height 16
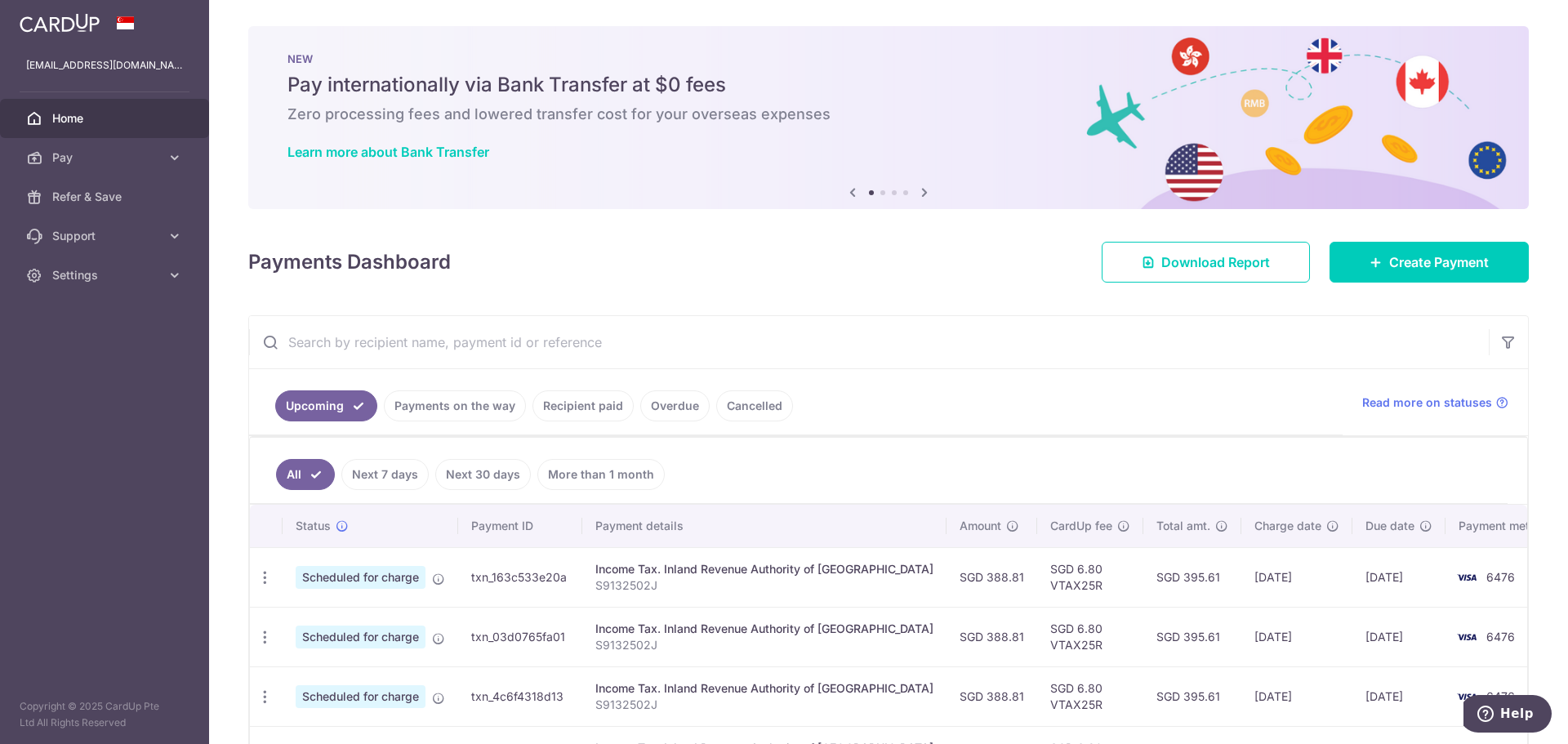
scroll to position [300, 0]
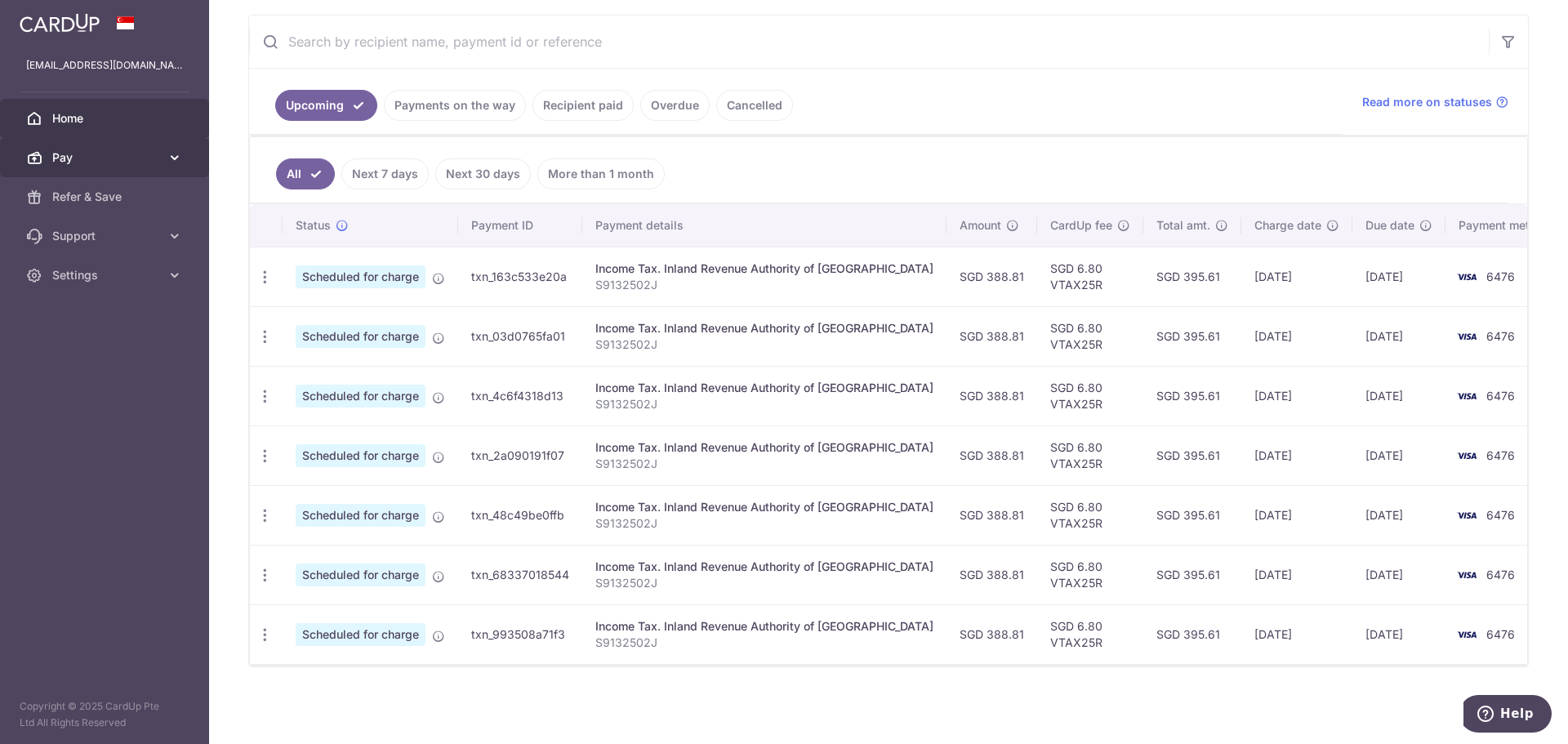
click at [123, 159] on span "Pay" at bounding box center [106, 157] width 107 height 16
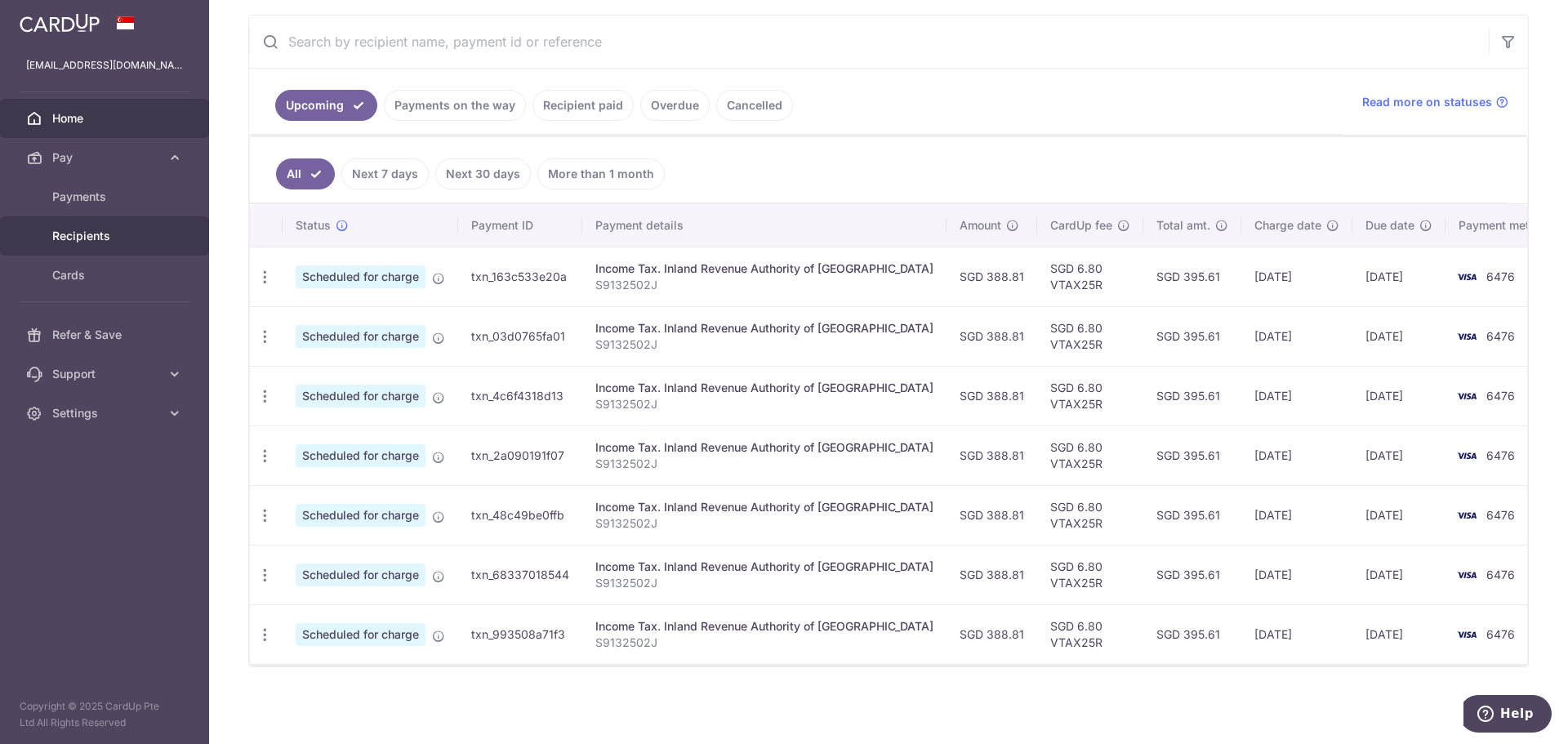
click at [78, 238] on span "Recipients" at bounding box center [106, 236] width 107 height 16
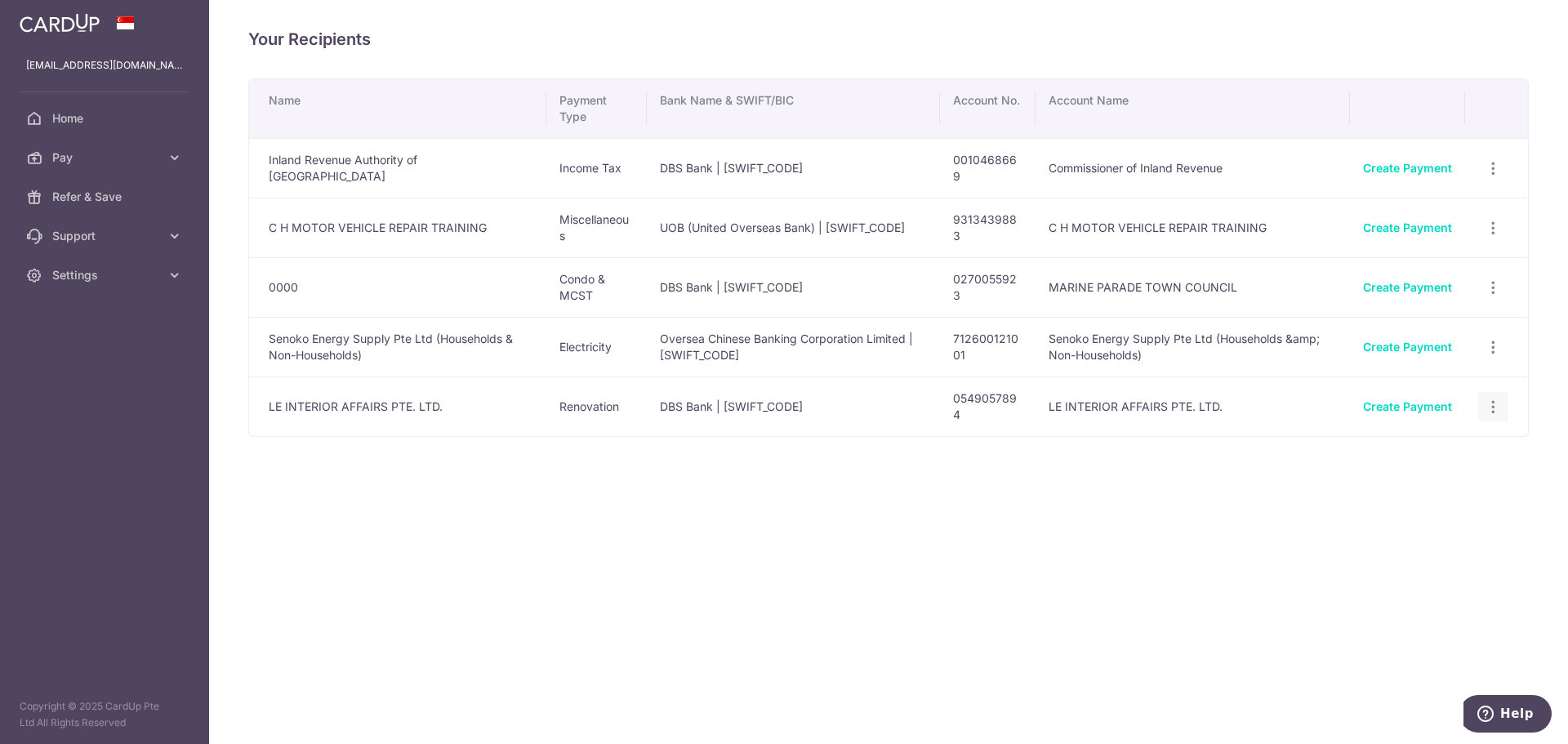
click at [1492, 406] on icon "button" at bounding box center [1492, 407] width 17 height 17
click at [1453, 445] on span "View/Edit" at bounding box center [1438, 452] width 111 height 20
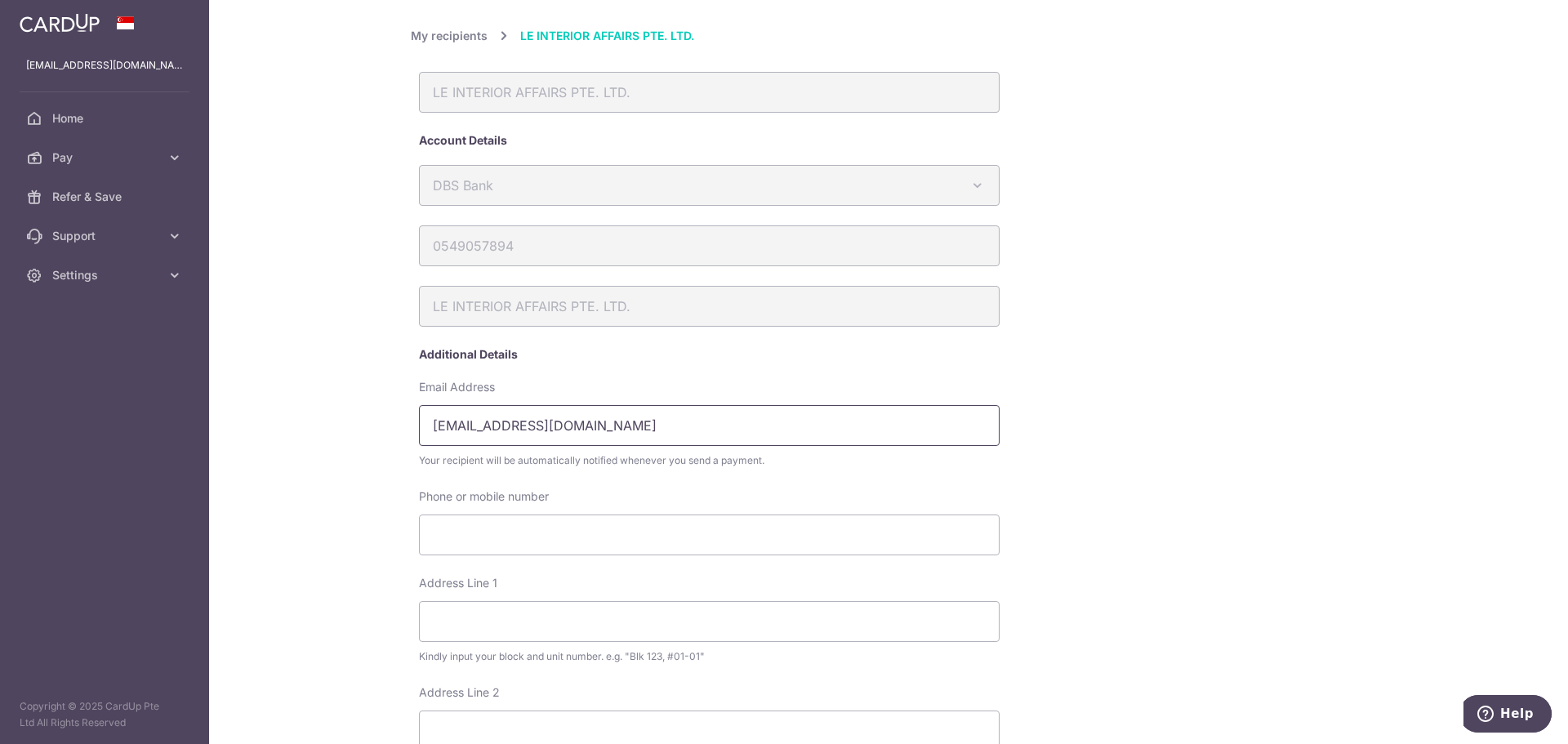
drag, startPoint x: 682, startPoint y: 425, endPoint x: 203, endPoint y: 356, distance: 483.9
click at [207, 377] on main "francischua1991@gmail.com Home Pay Payments Recipients Cards Refer & Save Suppo…" at bounding box center [784, 372] width 1568 height 744
click at [632, 437] on input "[EMAIL_ADDRESS][DOMAIN_NAME]" at bounding box center [710, 426] width 581 height 41
paste input "lysha@leinterioraffairs"
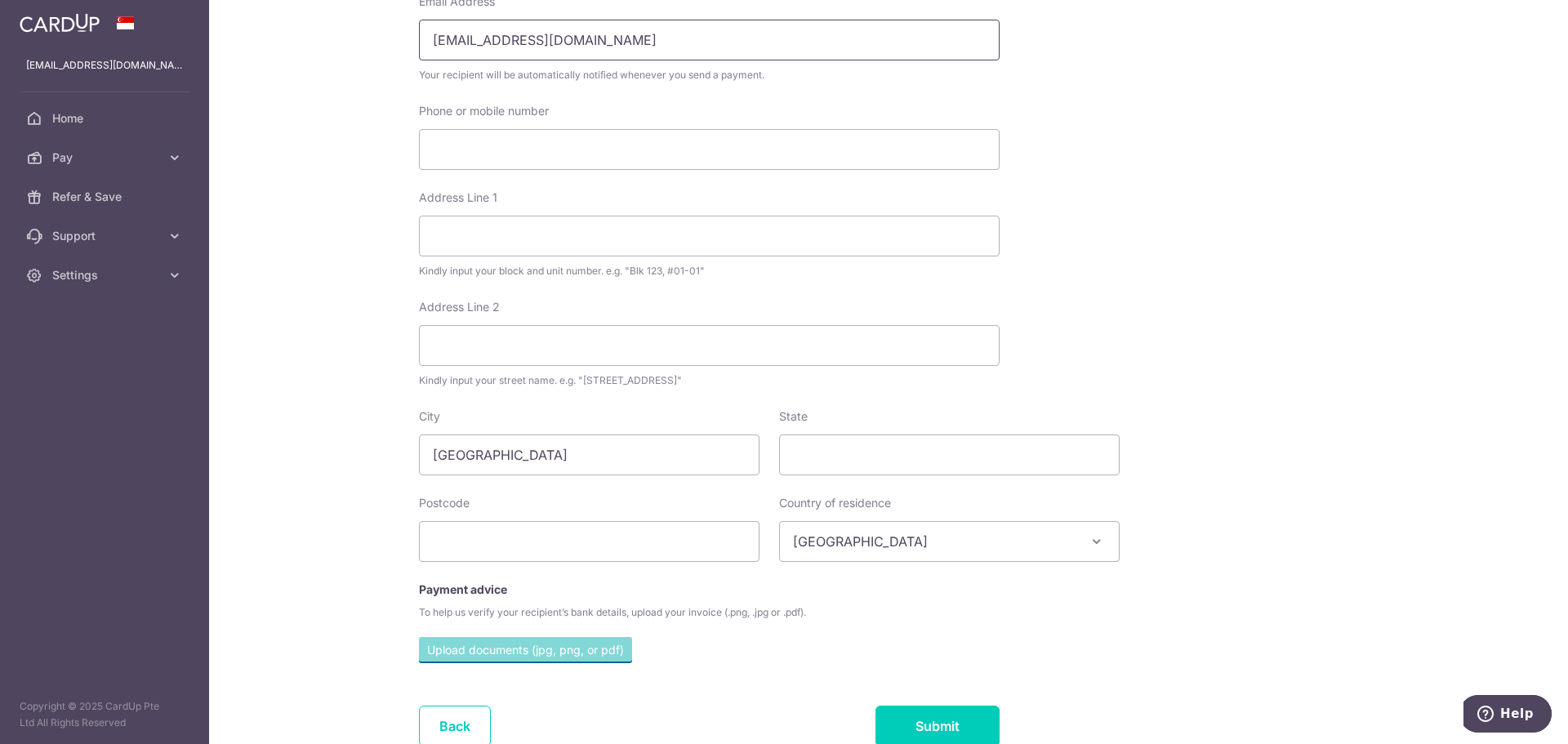
scroll to position [409, 0]
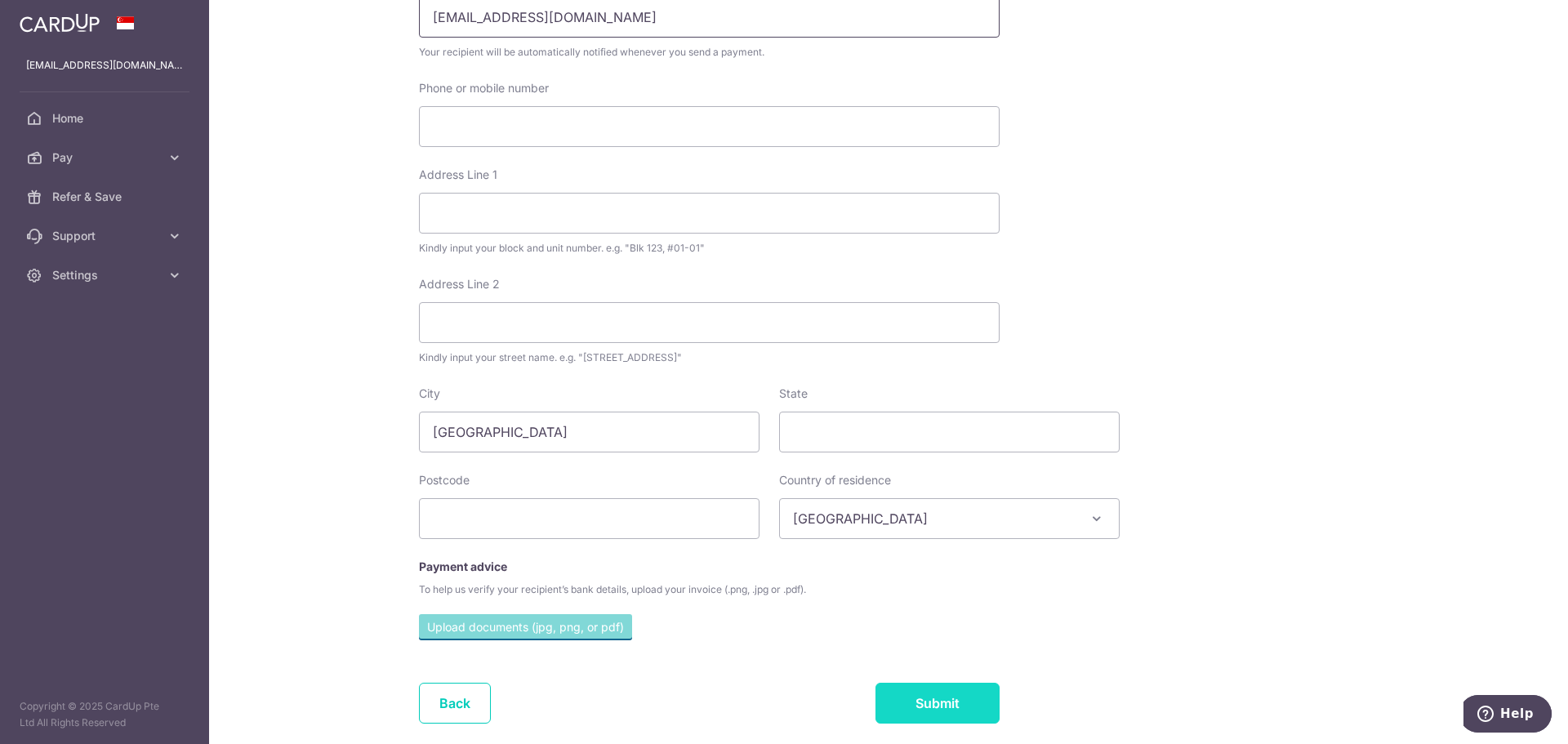
type input "[EMAIL_ADDRESS][DOMAIN_NAME]"
click at [931, 697] on input "Submit" at bounding box center [937, 703] width 124 height 41
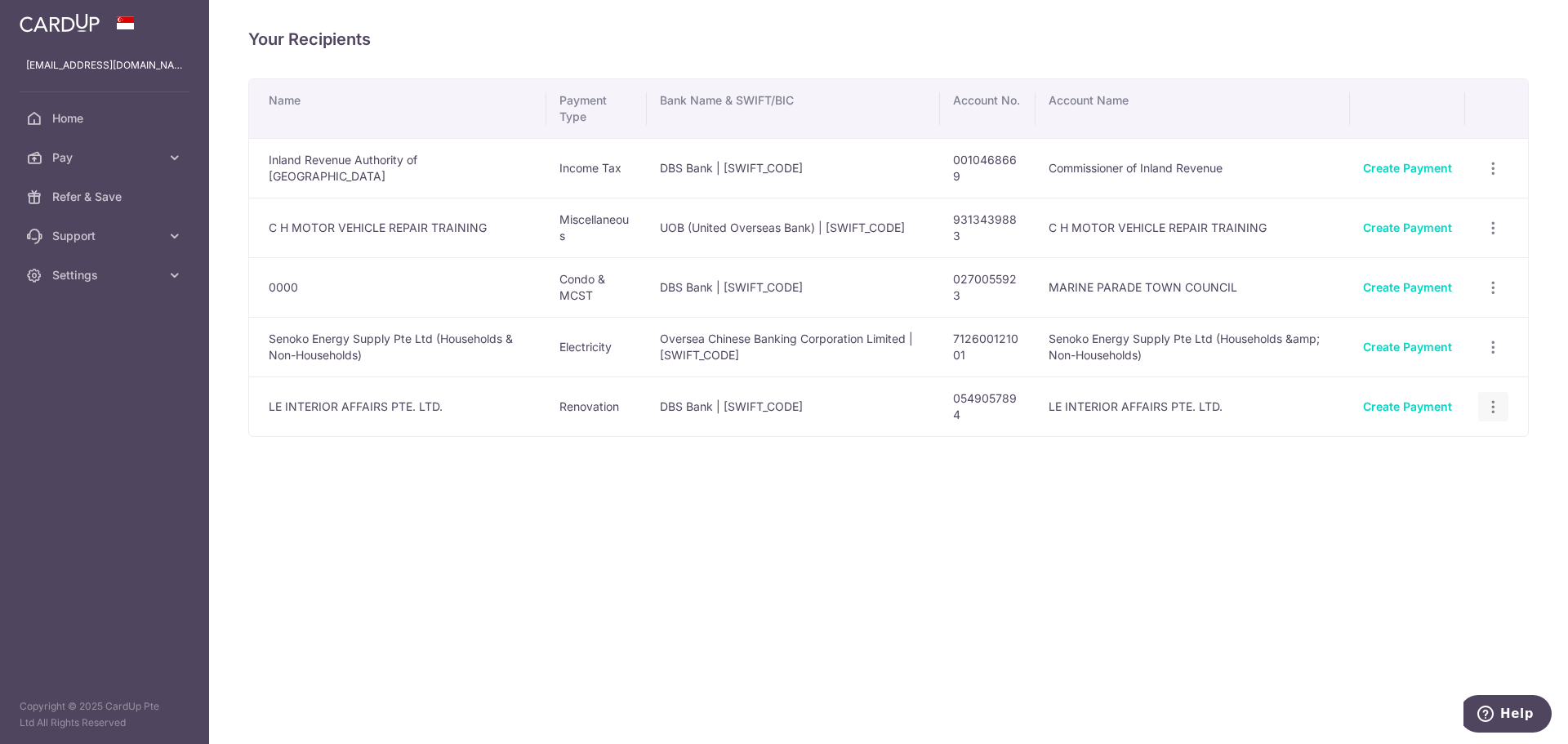
click at [1499, 406] on icon "button" at bounding box center [1492, 407] width 17 height 17
click at [1459, 458] on span "View/Edit" at bounding box center [1438, 452] width 111 height 20
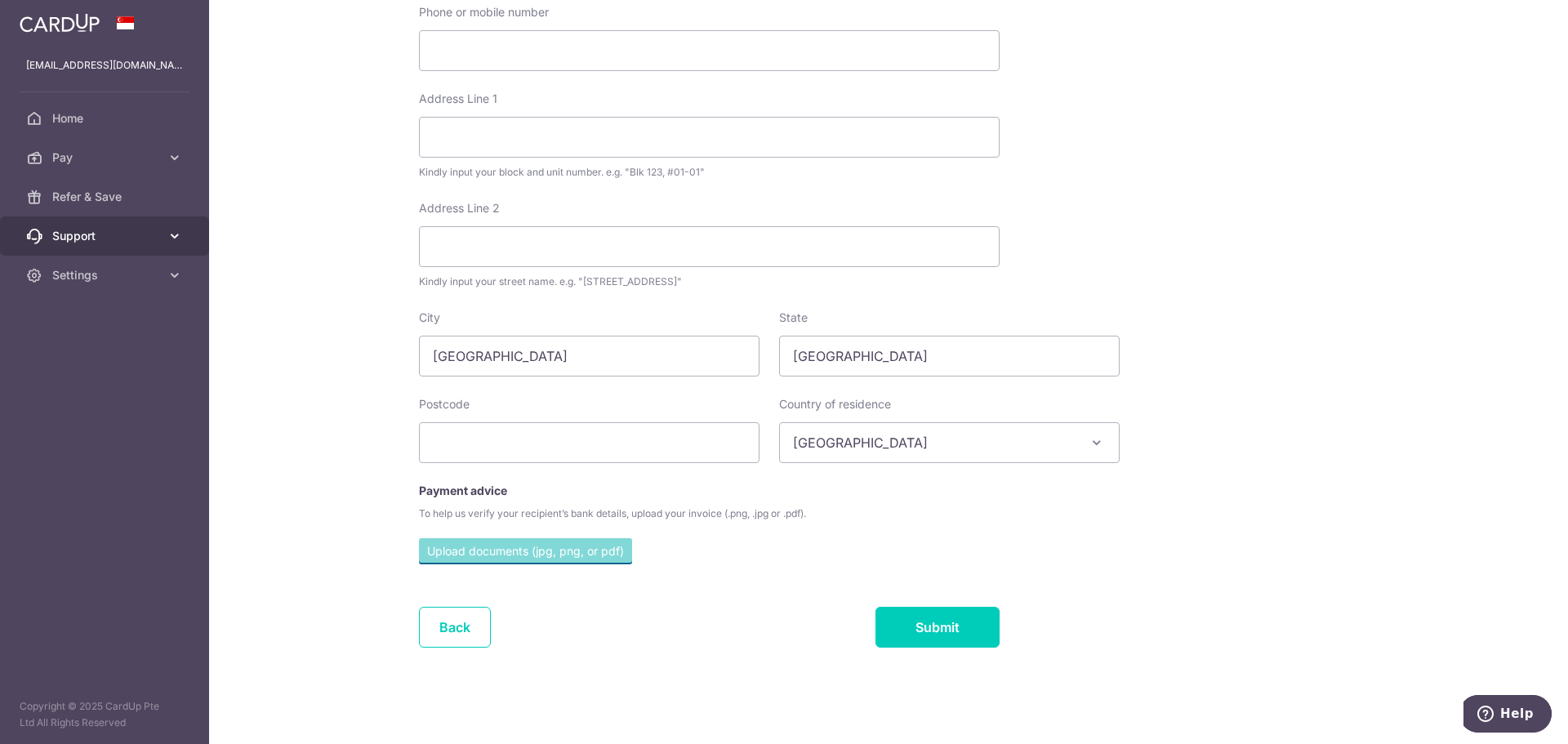
scroll to position [157, 0]
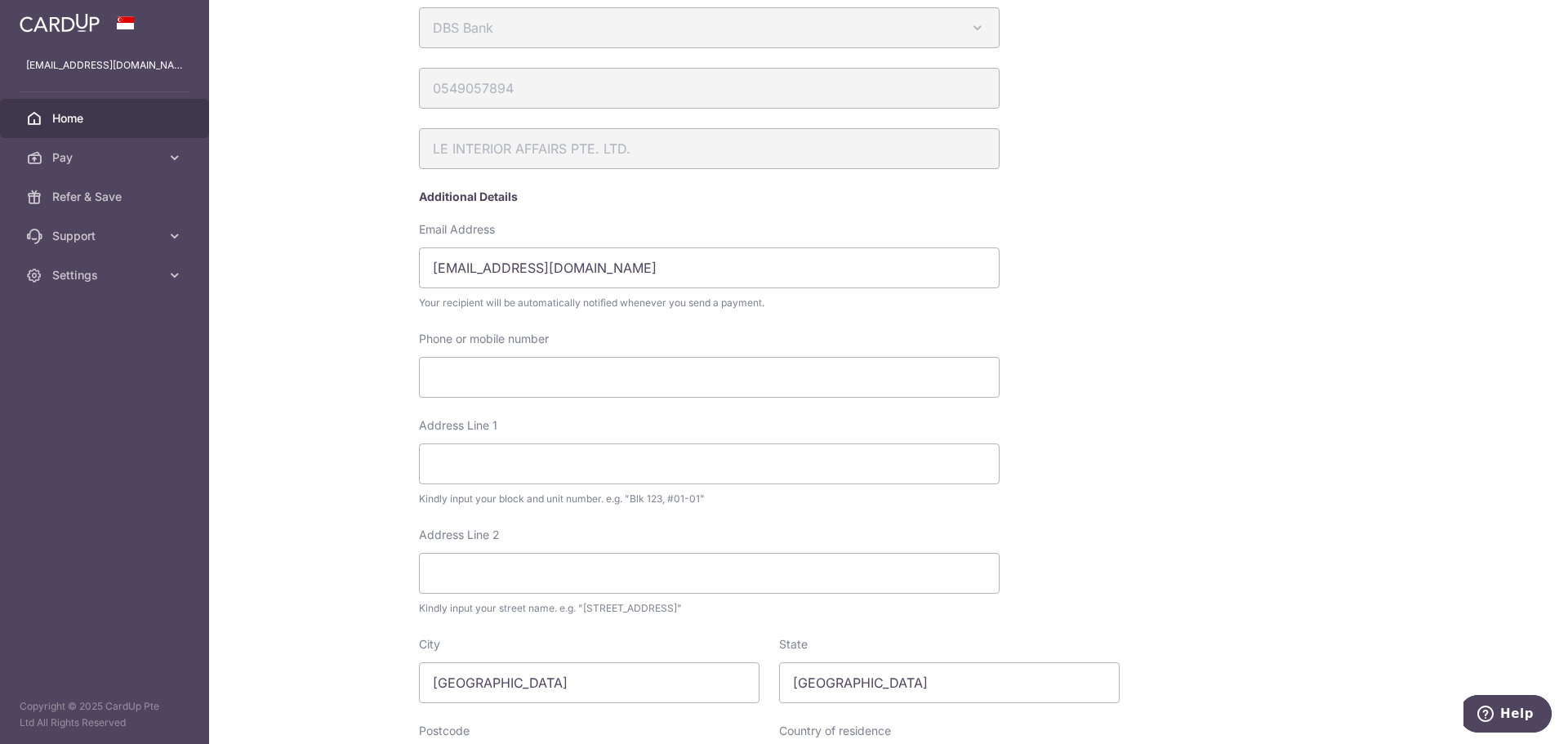
click at [76, 130] on link "Home" at bounding box center [104, 118] width 209 height 39
